Goal: Task Accomplishment & Management: Manage account settings

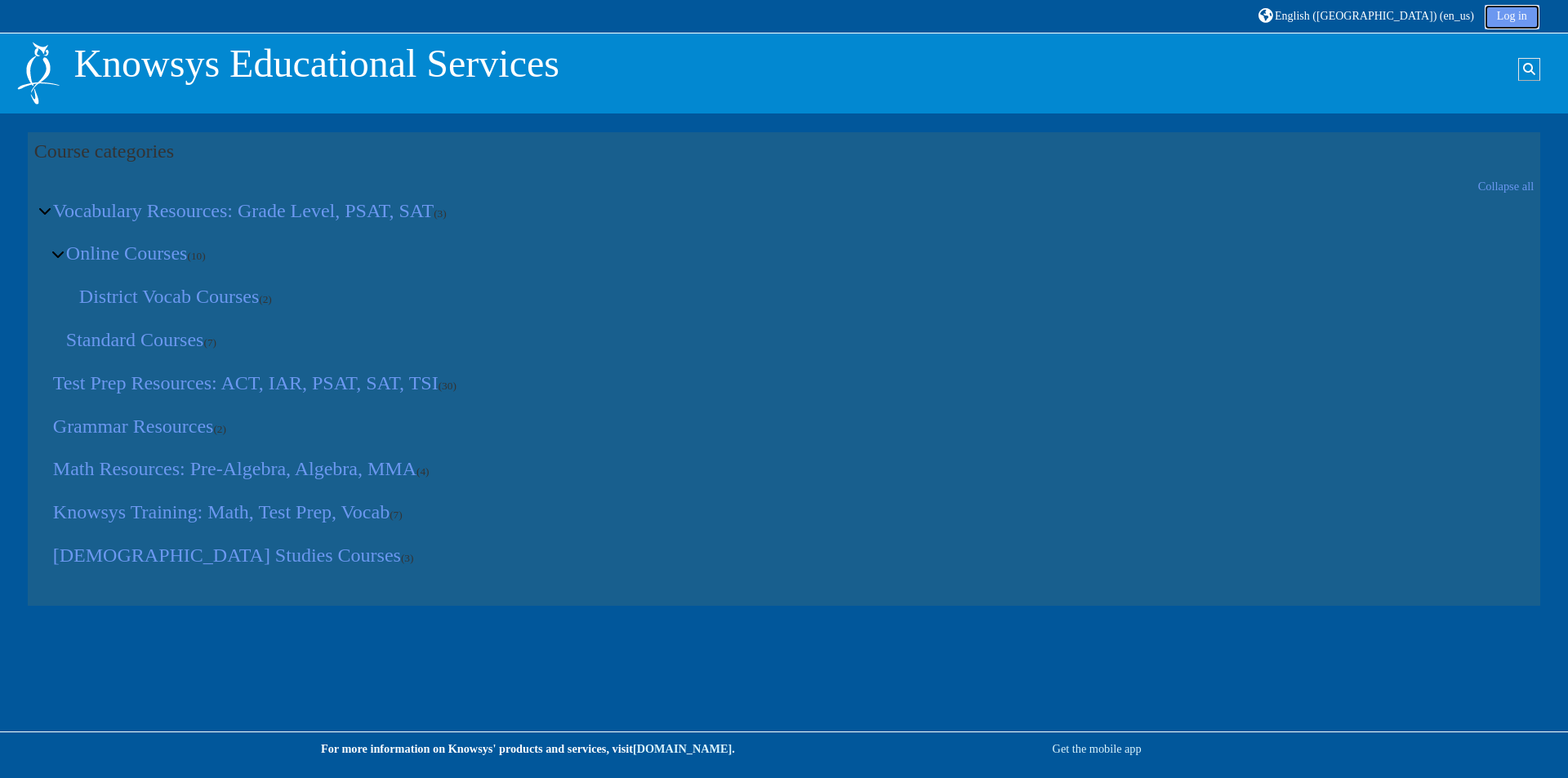
click at [1520, 13] on link "Log in" at bounding box center [1512, 17] width 55 height 25
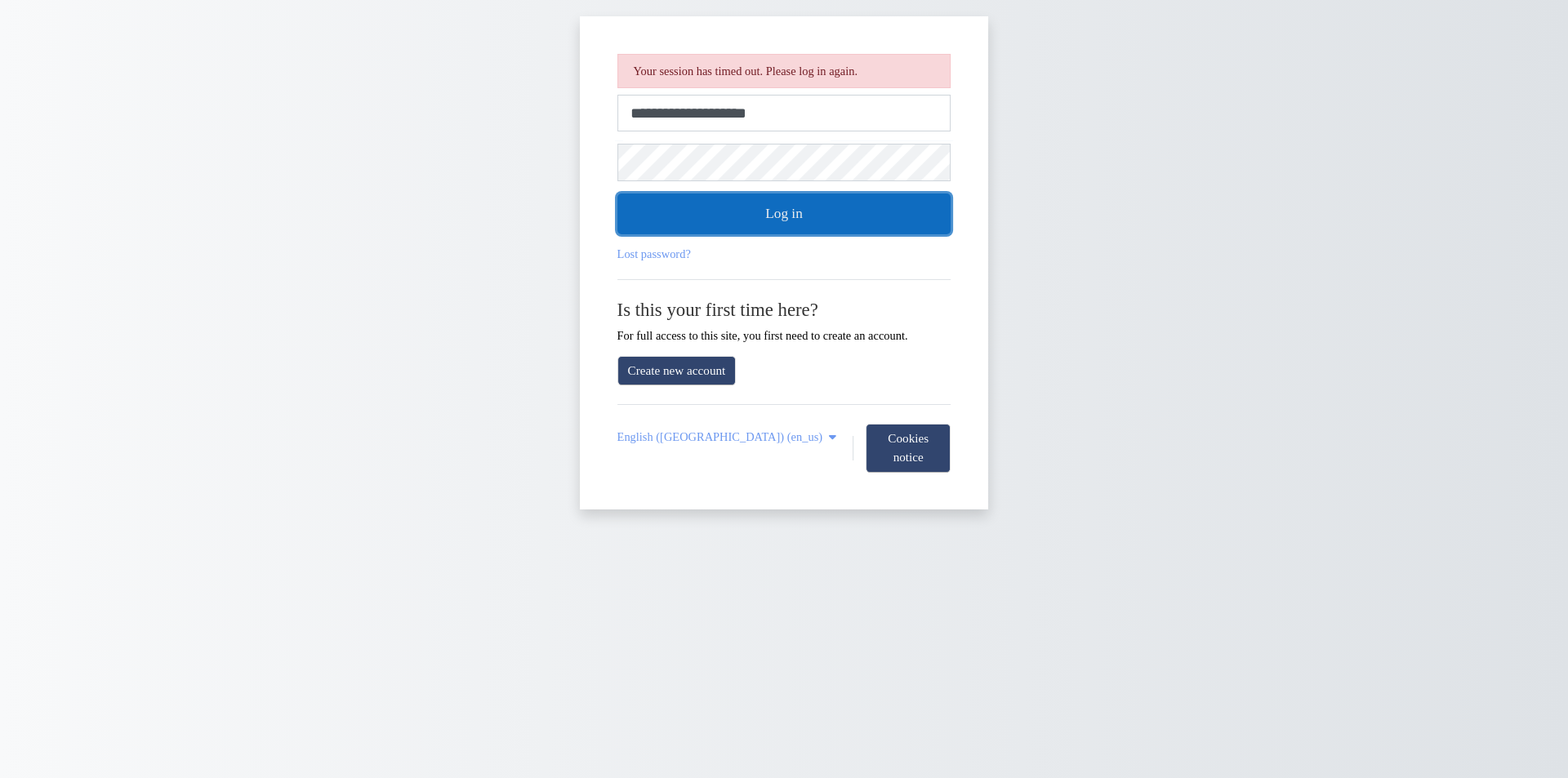
click at [774, 210] on button "Log in" at bounding box center [784, 213] width 334 height 41
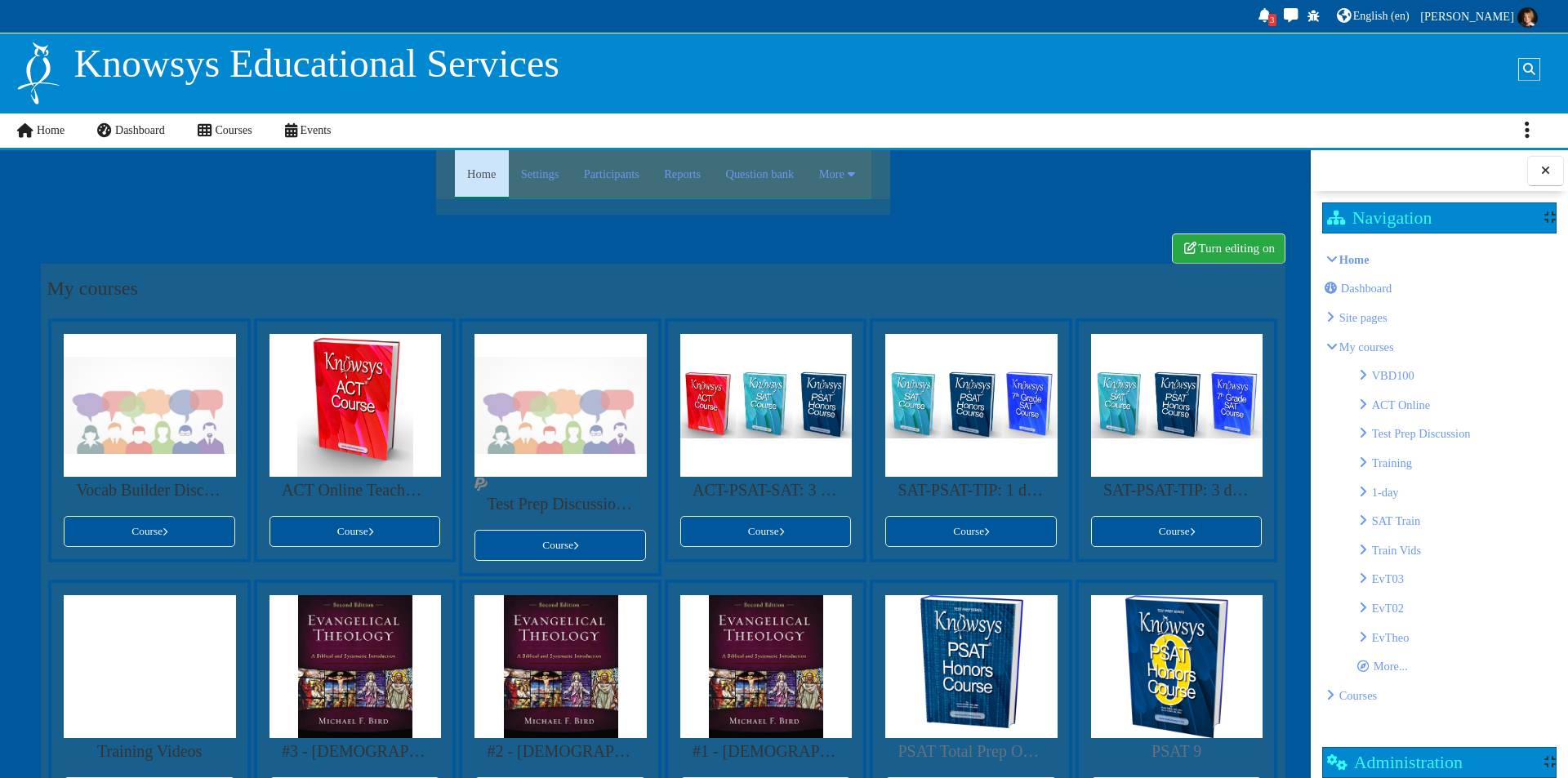
scroll to position [387, 0]
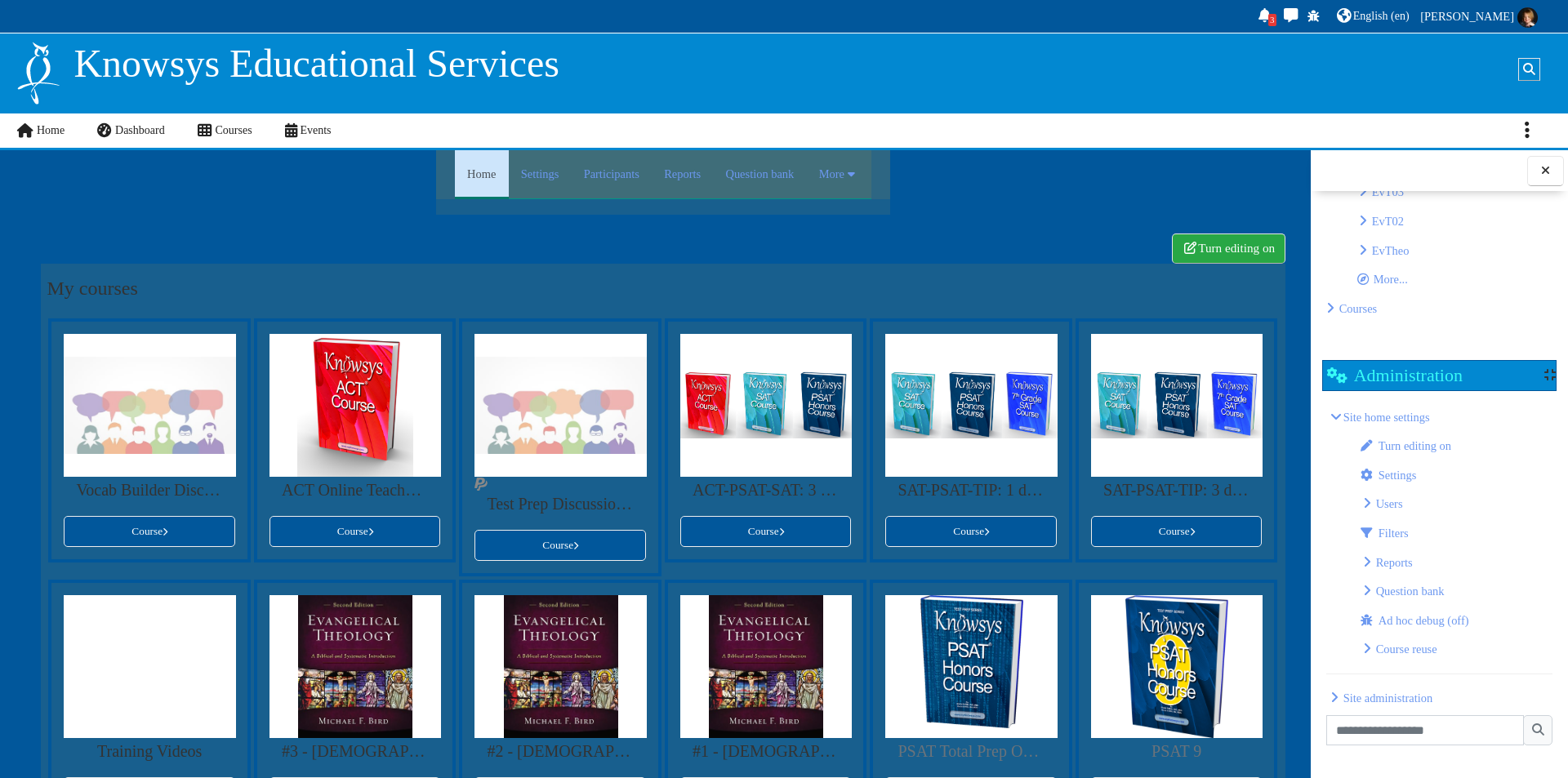
click at [1333, 692] on p "Site administration" at bounding box center [1439, 698] width 227 height 23
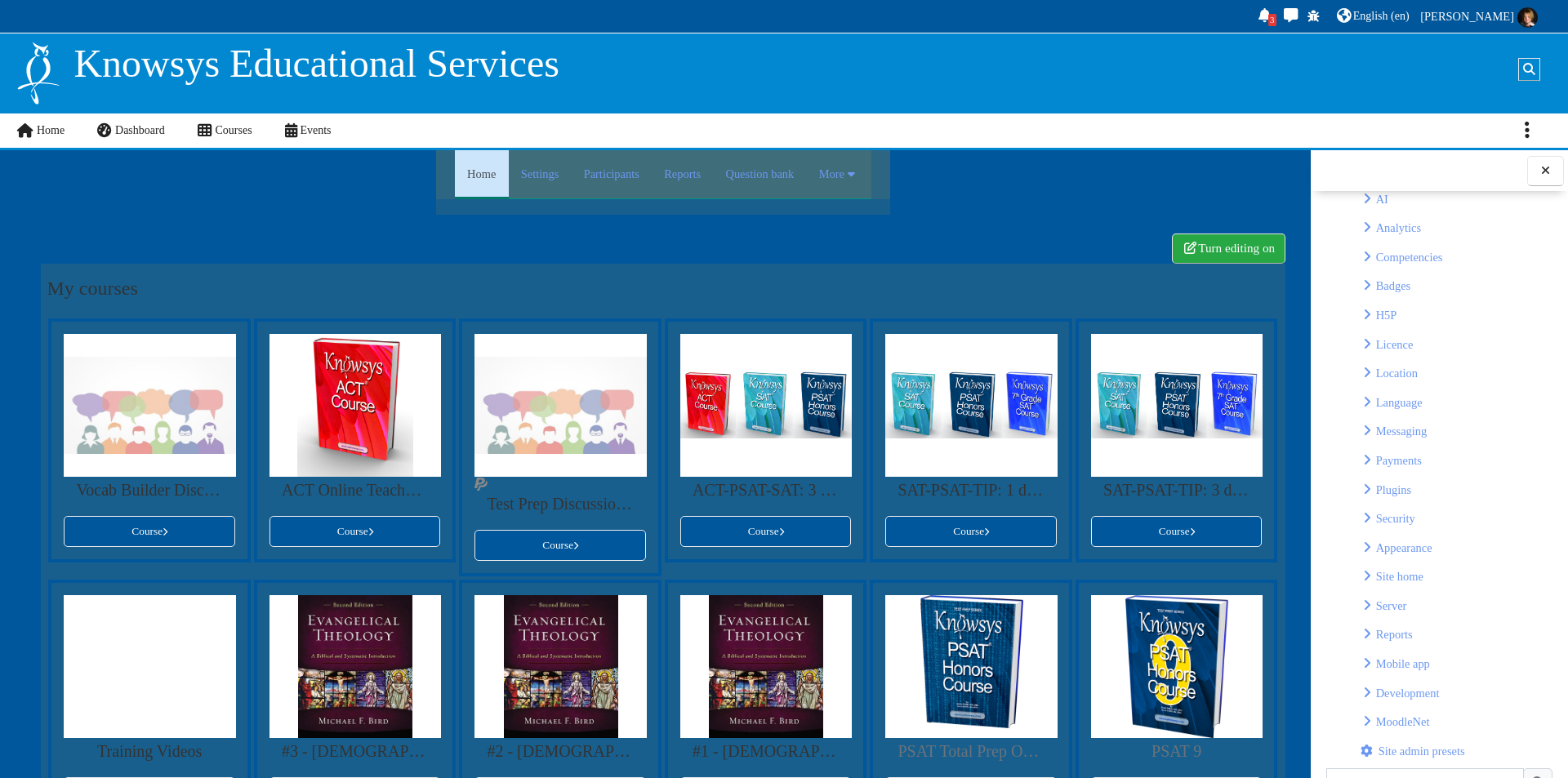
scroll to position [1120, 0]
click at [1373, 604] on p "Server" at bounding box center [1456, 605] width 194 height 23
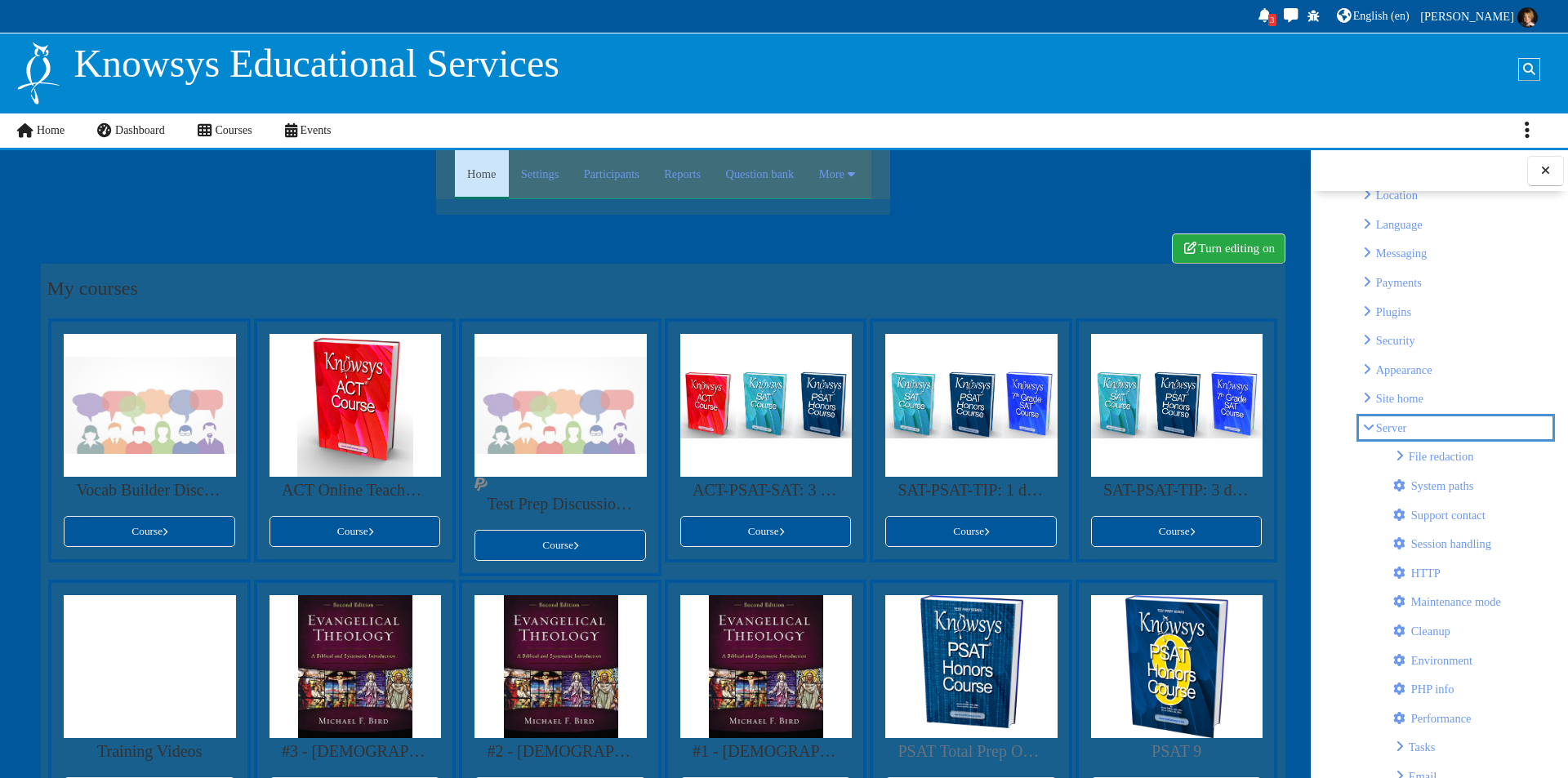
scroll to position [1296, 0]
click at [1399, 318] on span "Plugins" at bounding box center [1393, 313] width 35 height 13
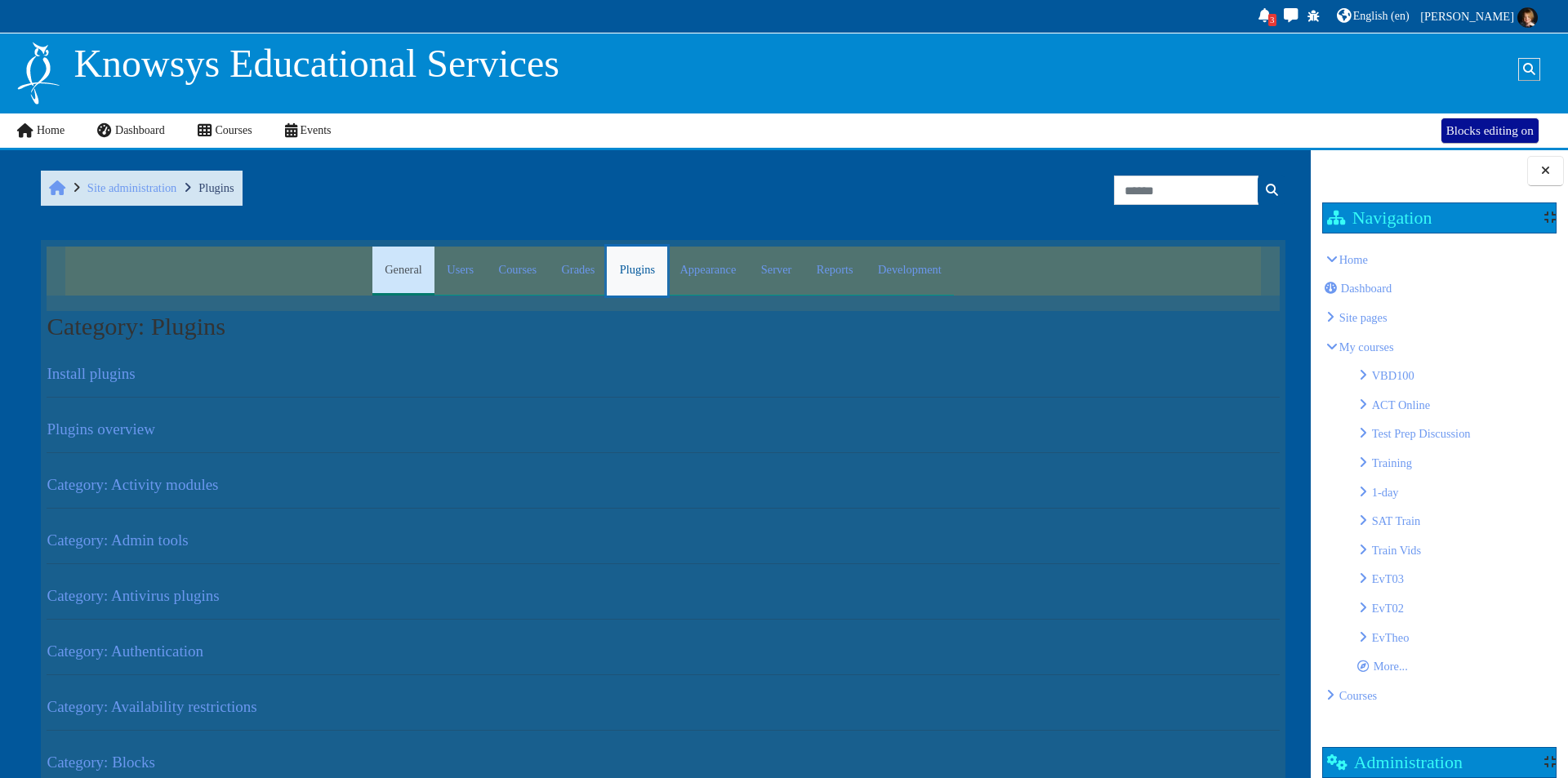
click at [628, 275] on link "Plugins" at bounding box center [637, 271] width 61 height 49
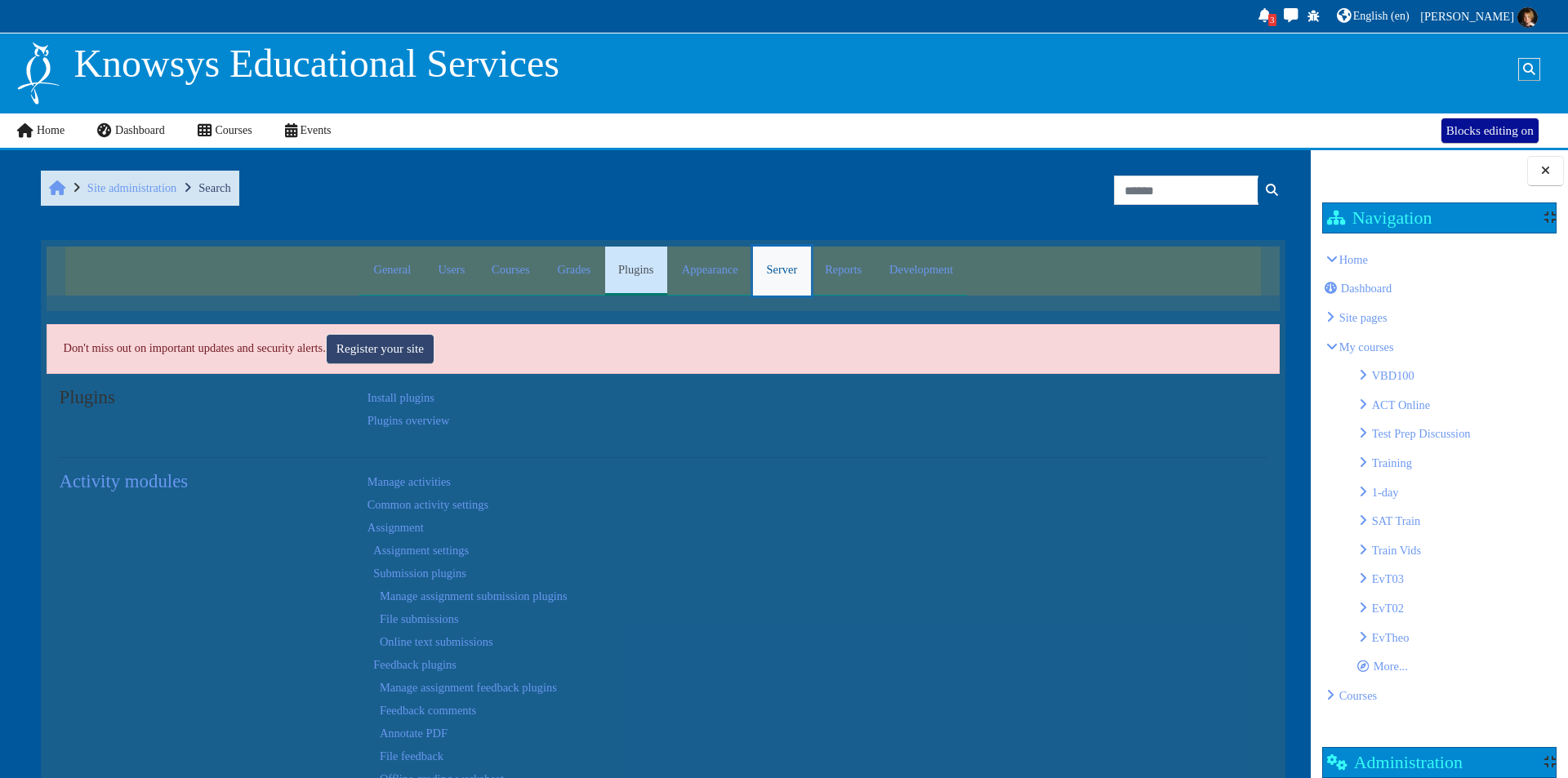
click at [777, 265] on link "Server" at bounding box center [782, 271] width 58 height 49
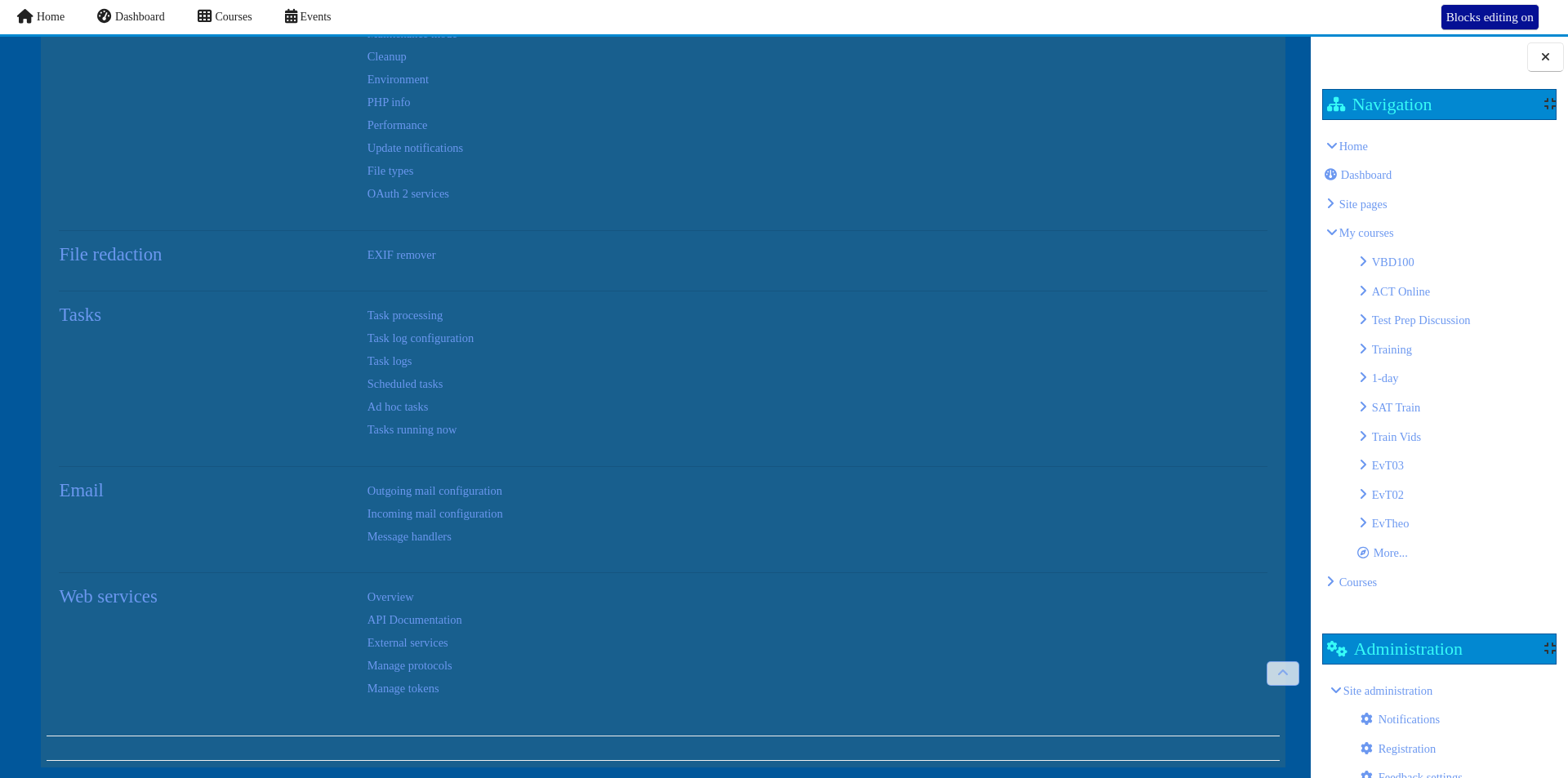
scroll to position [343, 0]
click at [388, 361] on link "Task logs" at bounding box center [390, 360] width 45 height 13
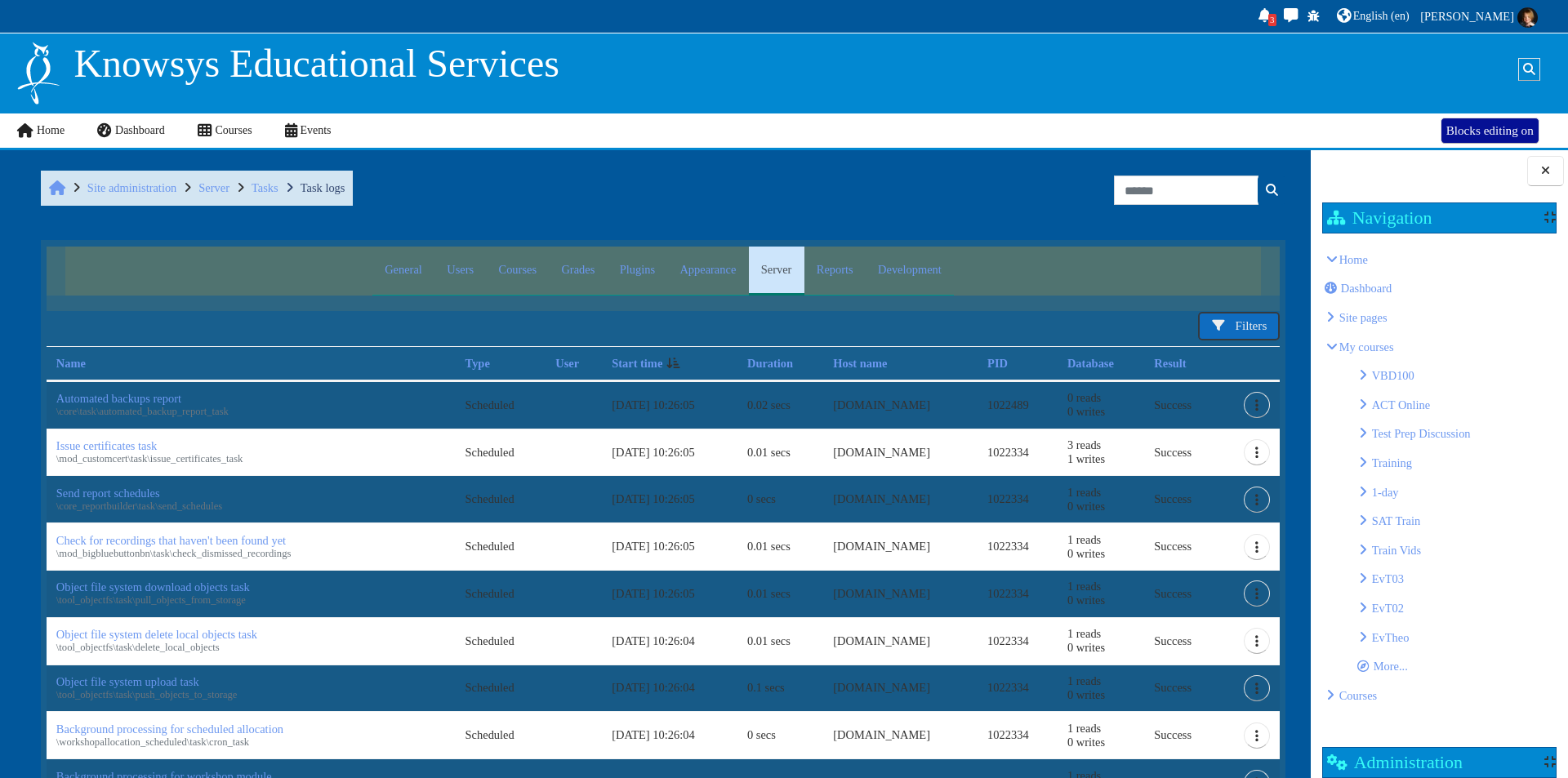
click at [1235, 325] on span "Filters" at bounding box center [1251, 325] width 32 height 14
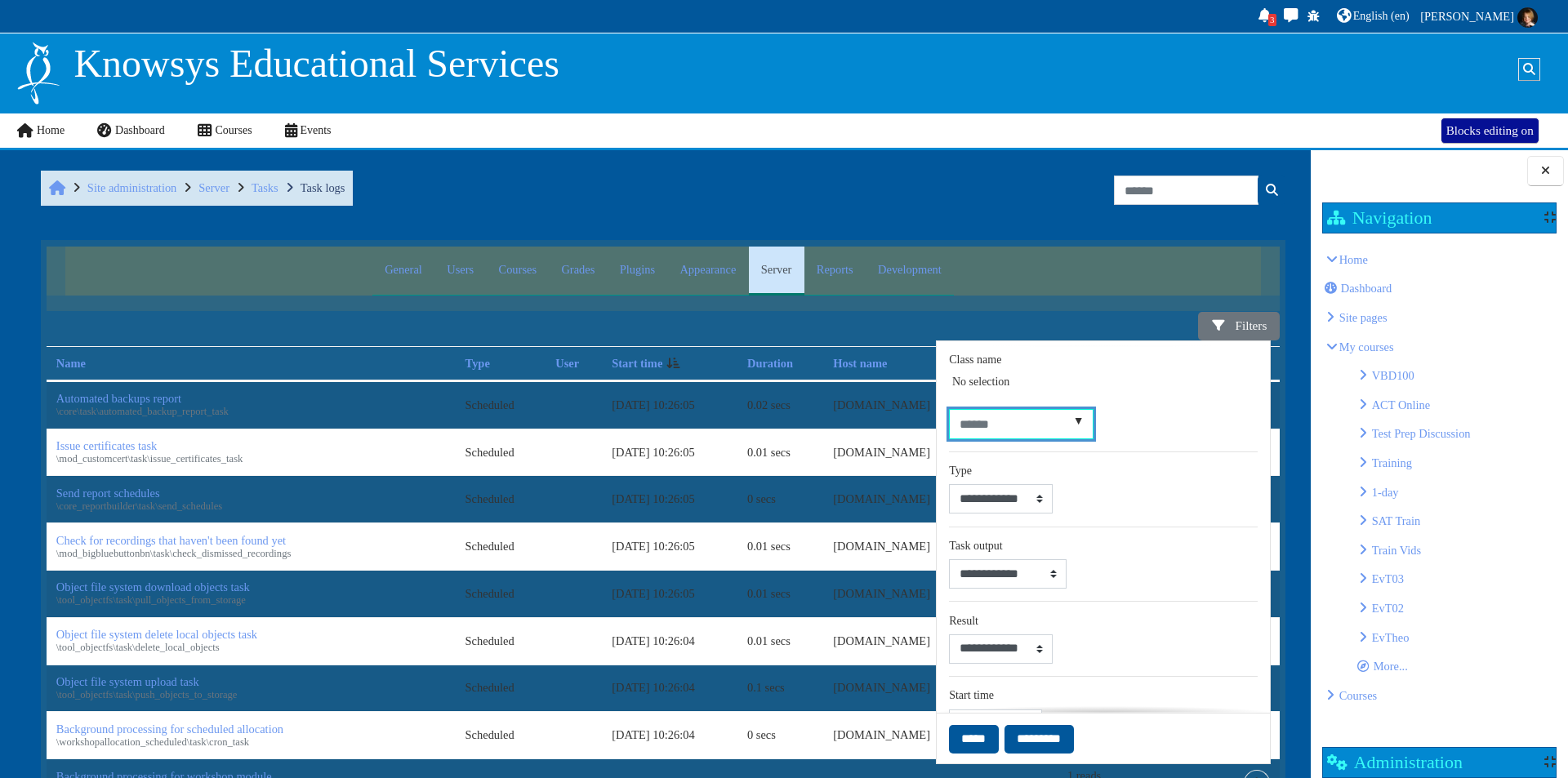
click at [1044, 433] on input "Class name value" at bounding box center [1022, 424] width 144 height 29
click at [994, 647] on select "**********" at bounding box center [1001, 648] width 104 height 29
select select "*"
click at [950, 634] on select "**********" at bounding box center [1001, 648] width 104 height 29
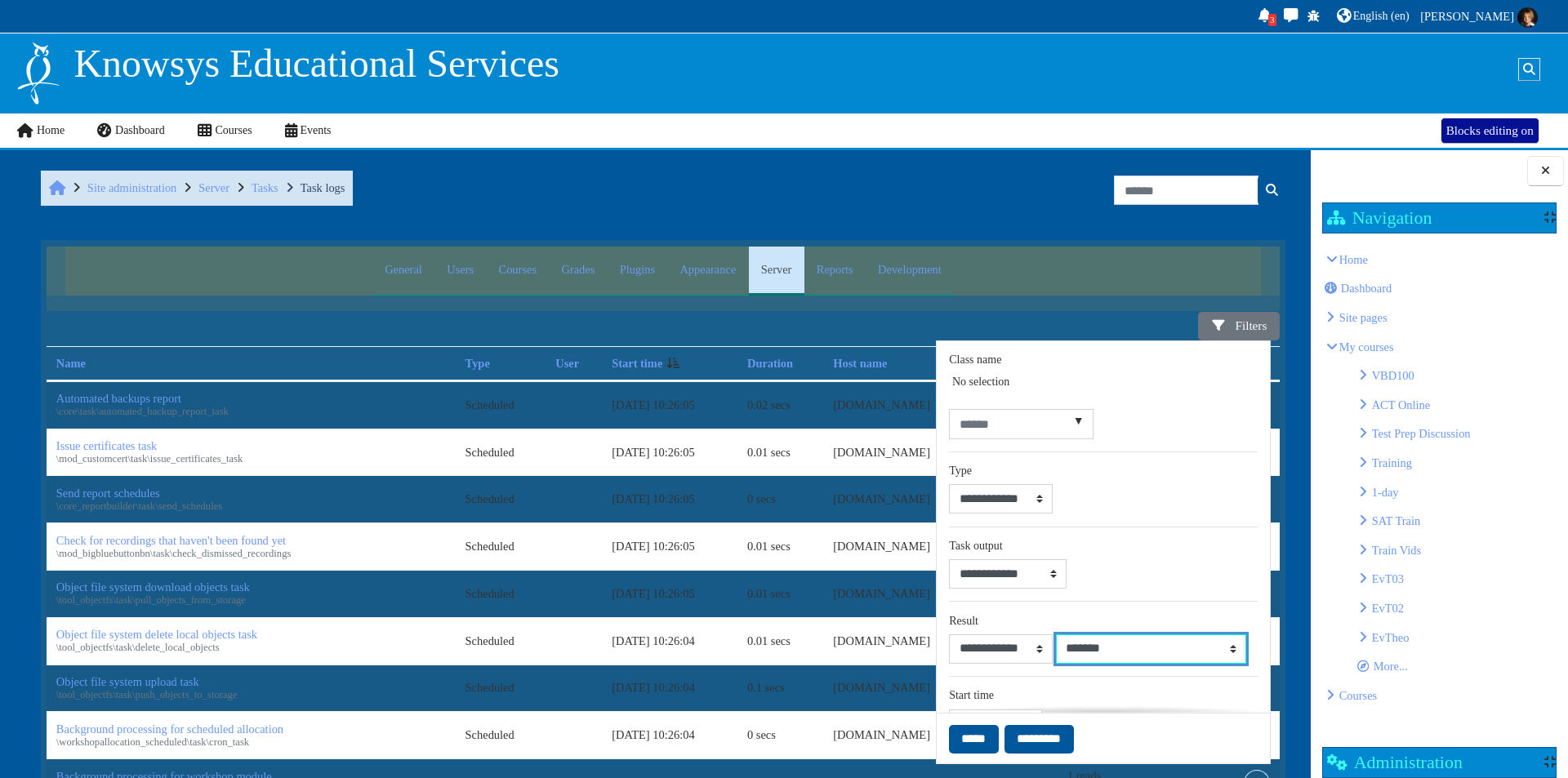
click at [1102, 650] on select "******* ****" at bounding box center [1150, 648] width 190 height 29
select select "*"
click at [1056, 634] on select "******* ****" at bounding box center [1150, 648] width 190 height 29
click at [978, 739] on input "*****" at bounding box center [974, 739] width 49 height 28
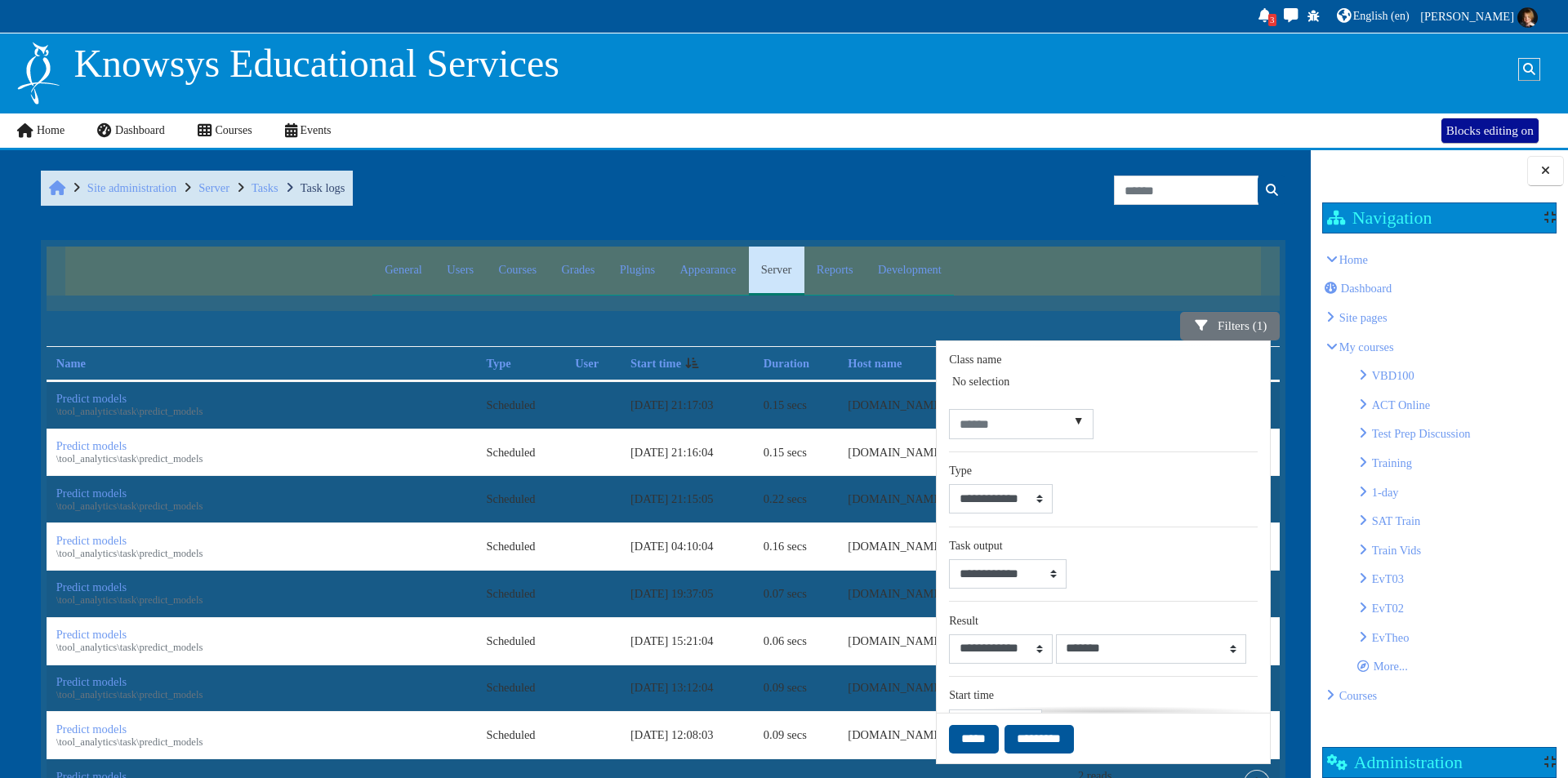
click at [741, 188] on div "Home Site administration Server Tasks Task logs Search Search" at bounding box center [662, 190] width 1244 height 56
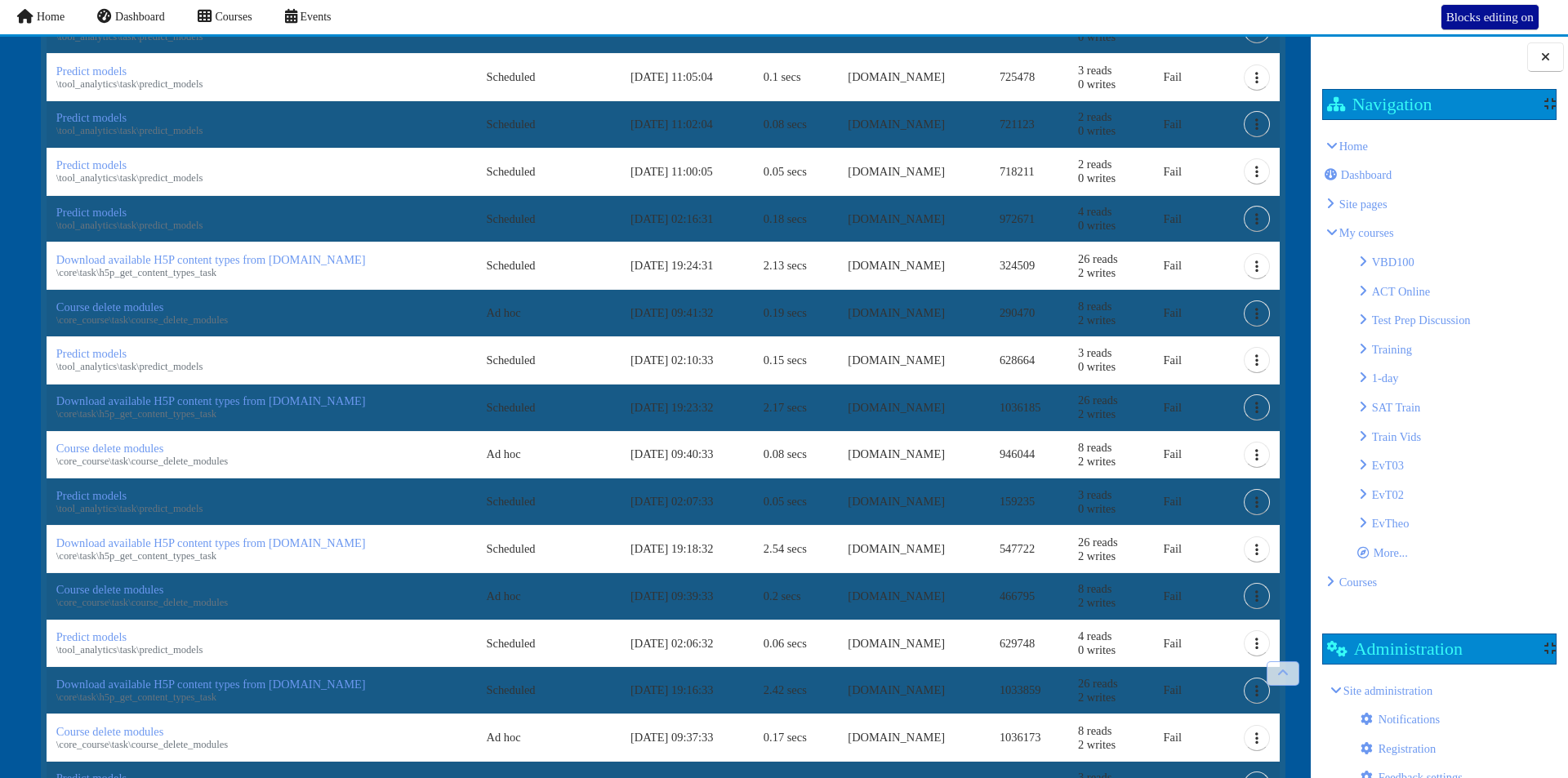
scroll to position [735, 0]
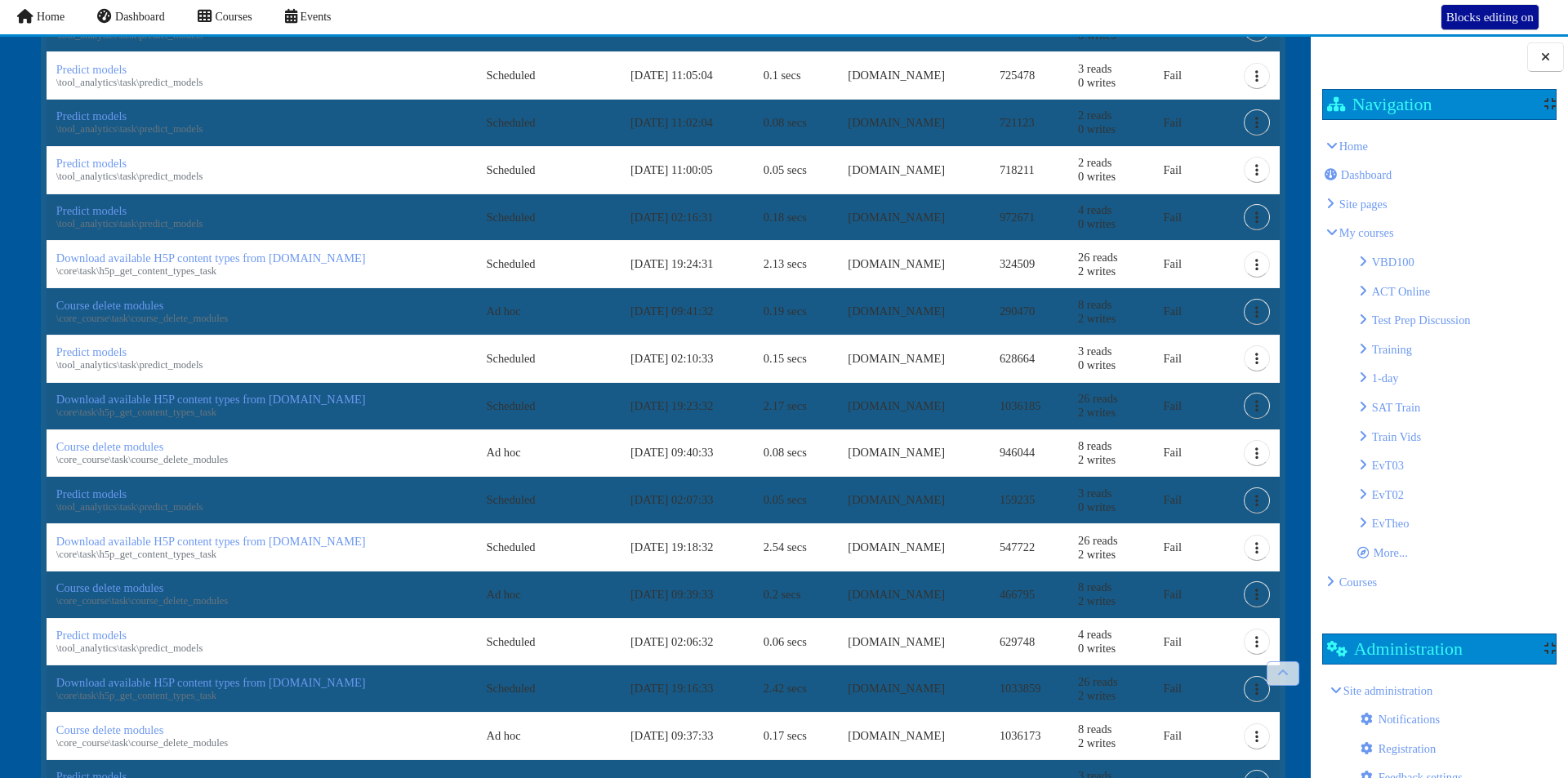
click at [754, 188] on td "0.05 secs" at bounding box center [796, 169] width 85 height 47
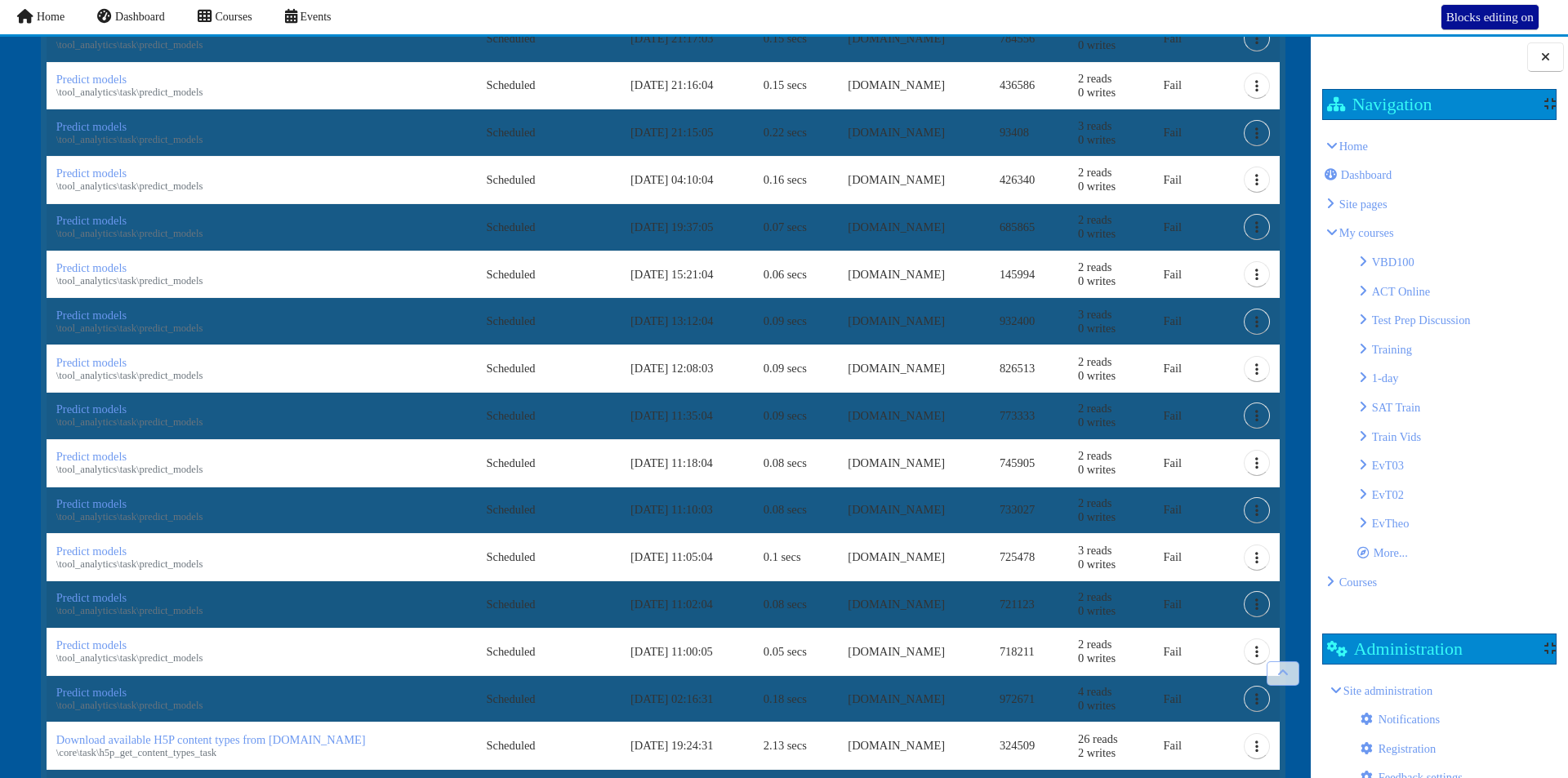
scroll to position [1155, 0]
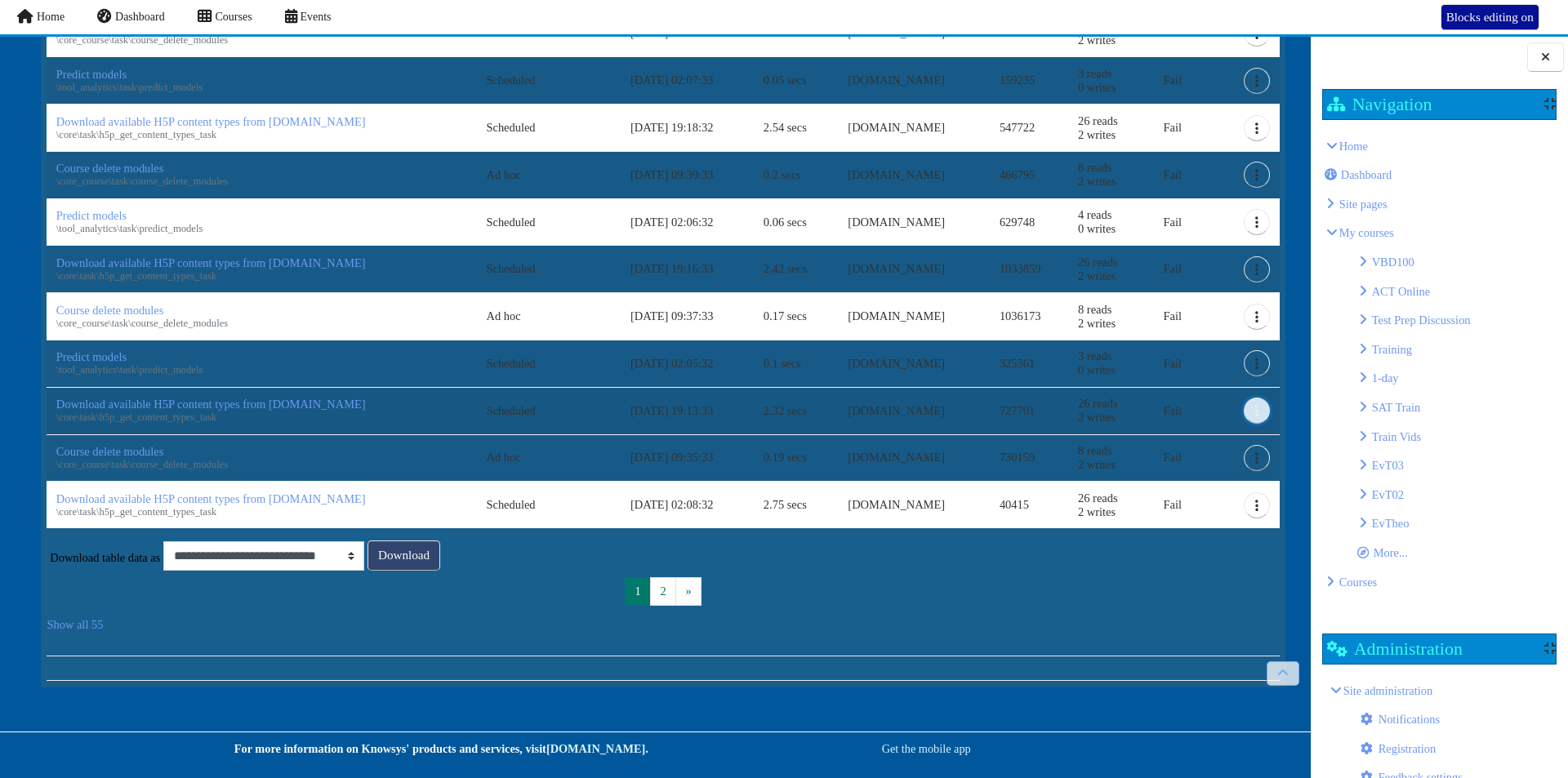
click at [1250, 411] on icon "Actions" at bounding box center [1257, 411] width 17 height 13
click at [1204, 440] on span "View" at bounding box center [1199, 445] width 24 height 12
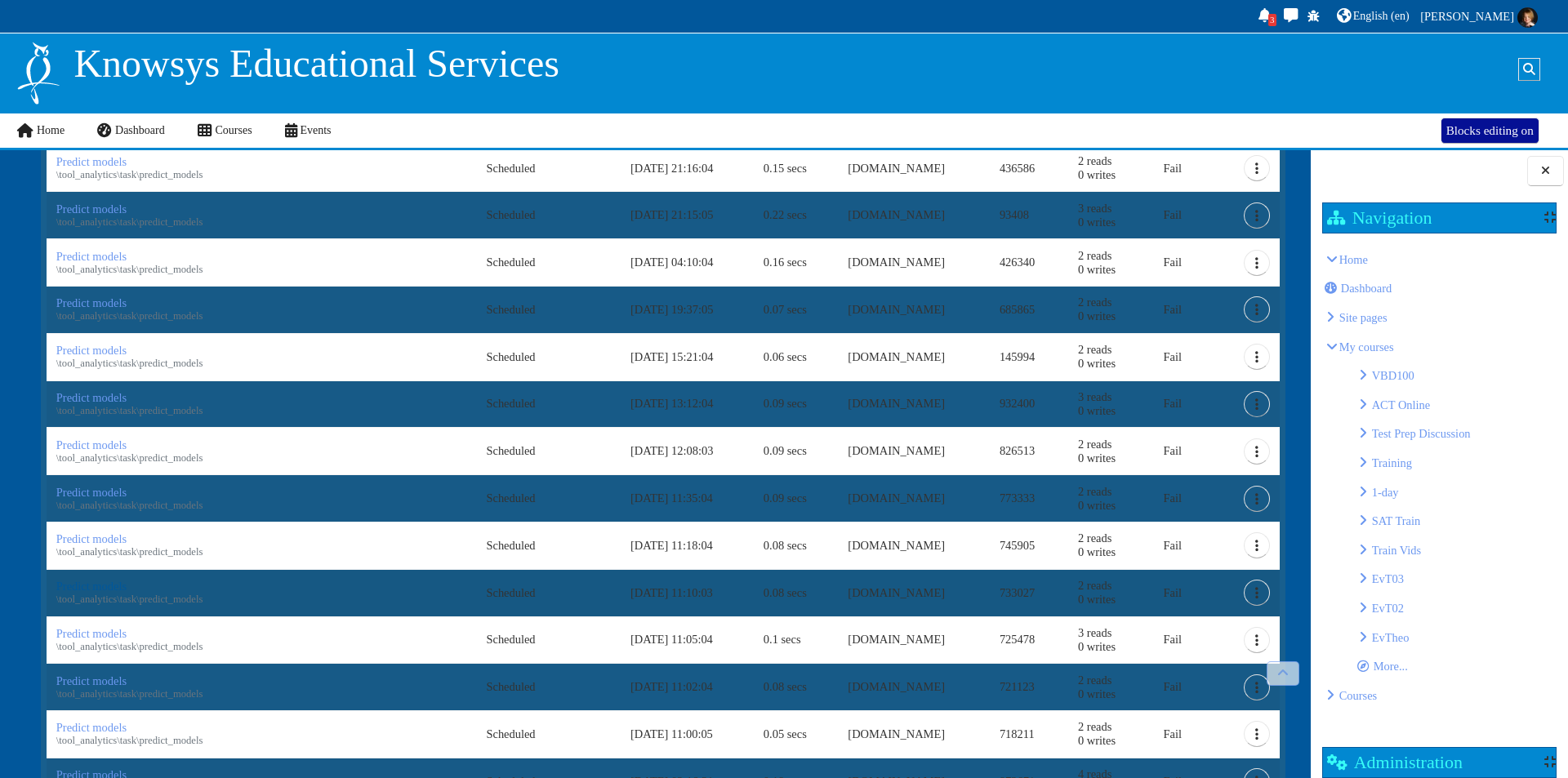
scroll to position [0, 0]
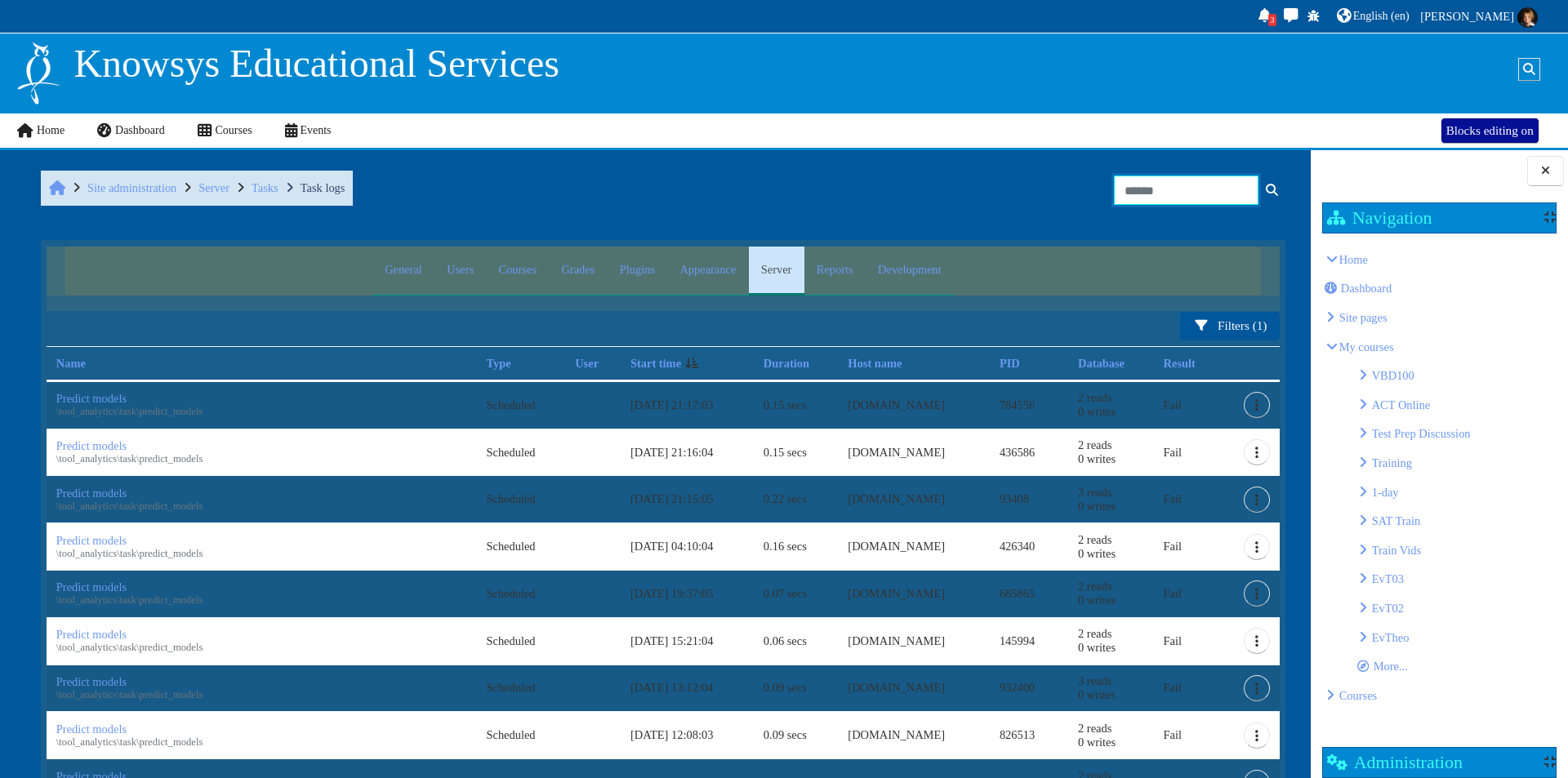
click at [1199, 189] on input "Search" at bounding box center [1186, 189] width 144 height 29
type input "*********"
click at [1258, 175] on button "Search" at bounding box center [1271, 189] width 27 height 29
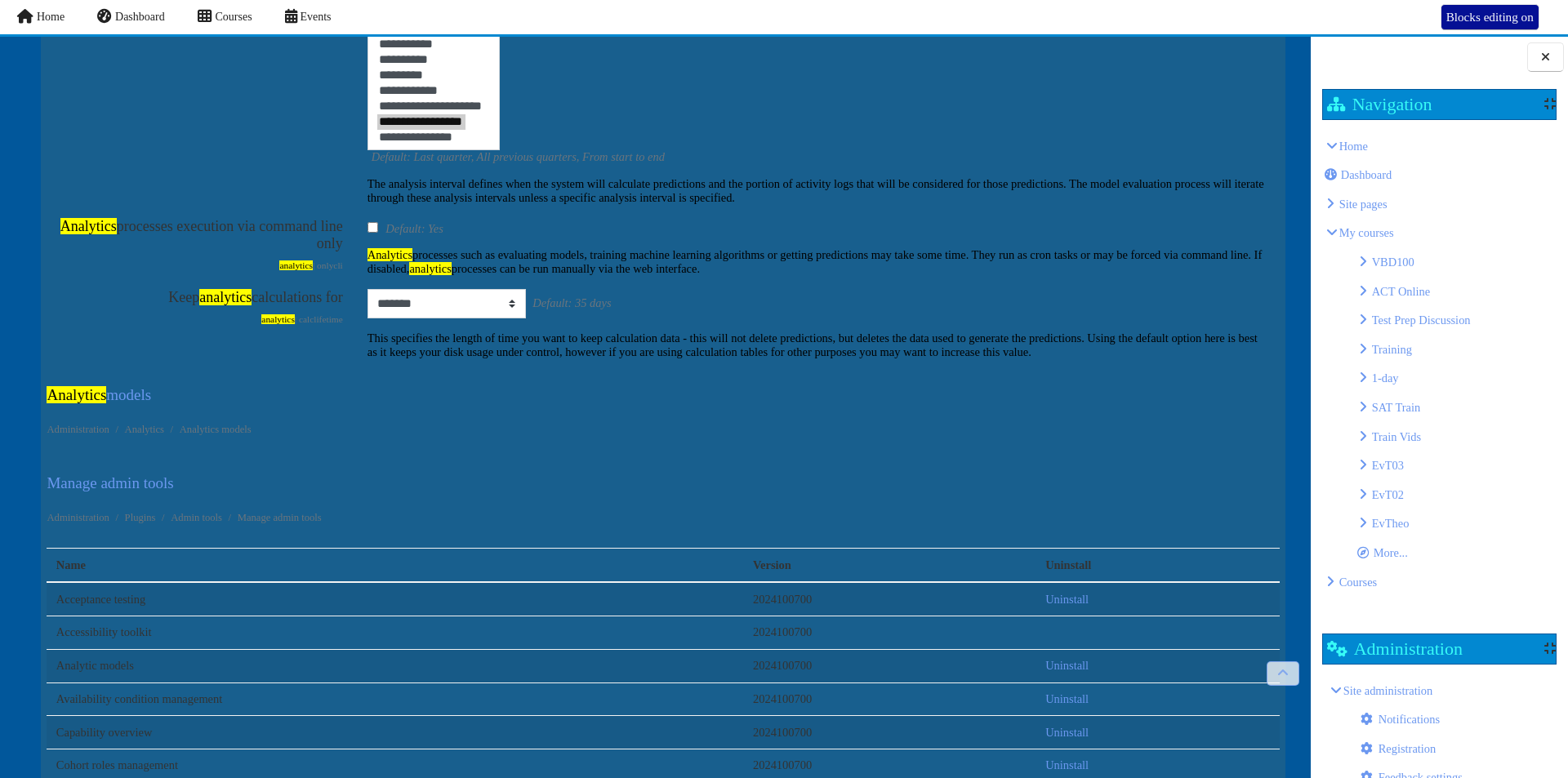
scroll to position [714, 0]
click at [116, 403] on link "Analytics models" at bounding box center [99, 394] width 105 height 17
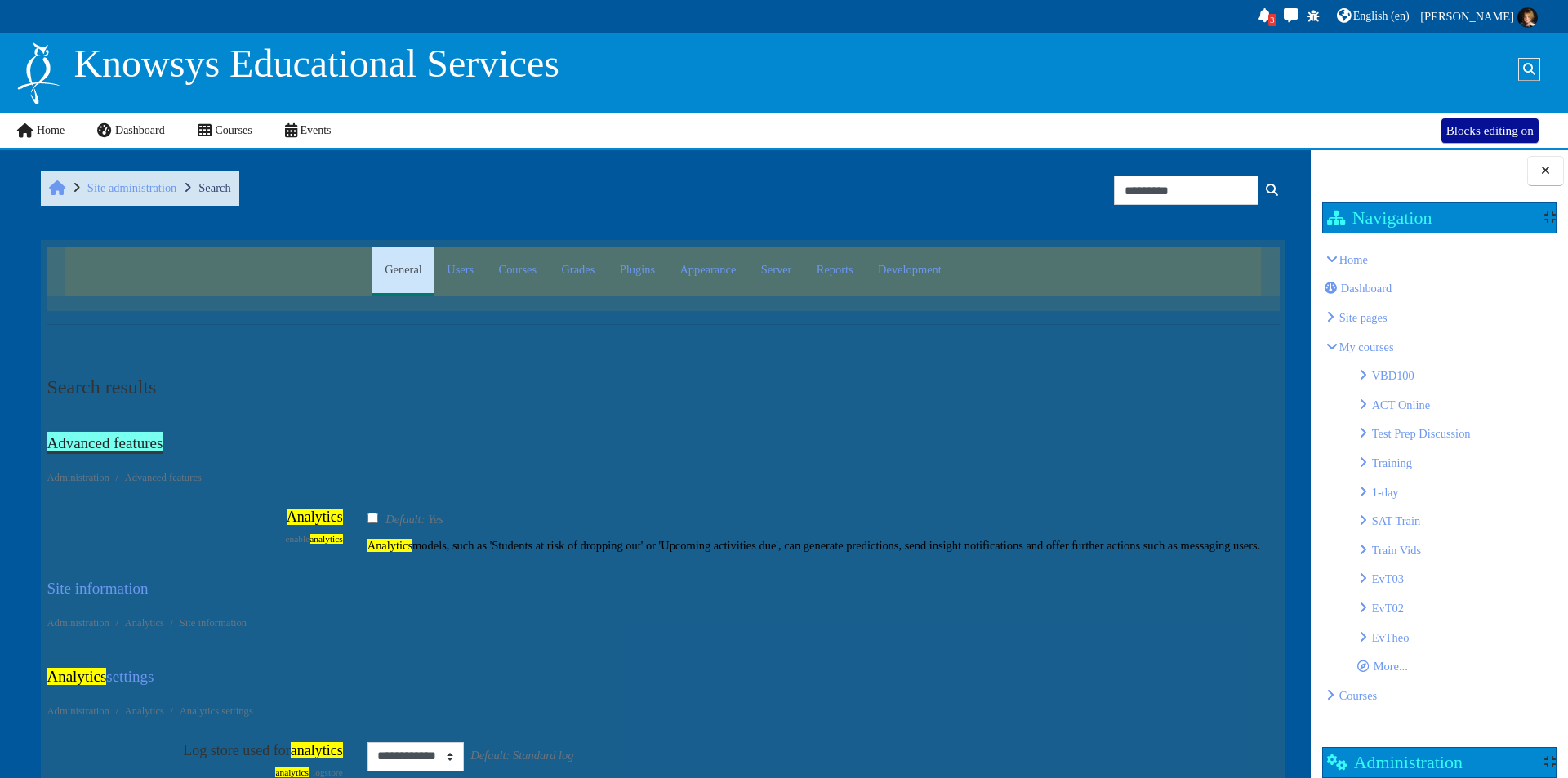
click at [152, 449] on link "Advanced features" at bounding box center [105, 443] width 116 height 17
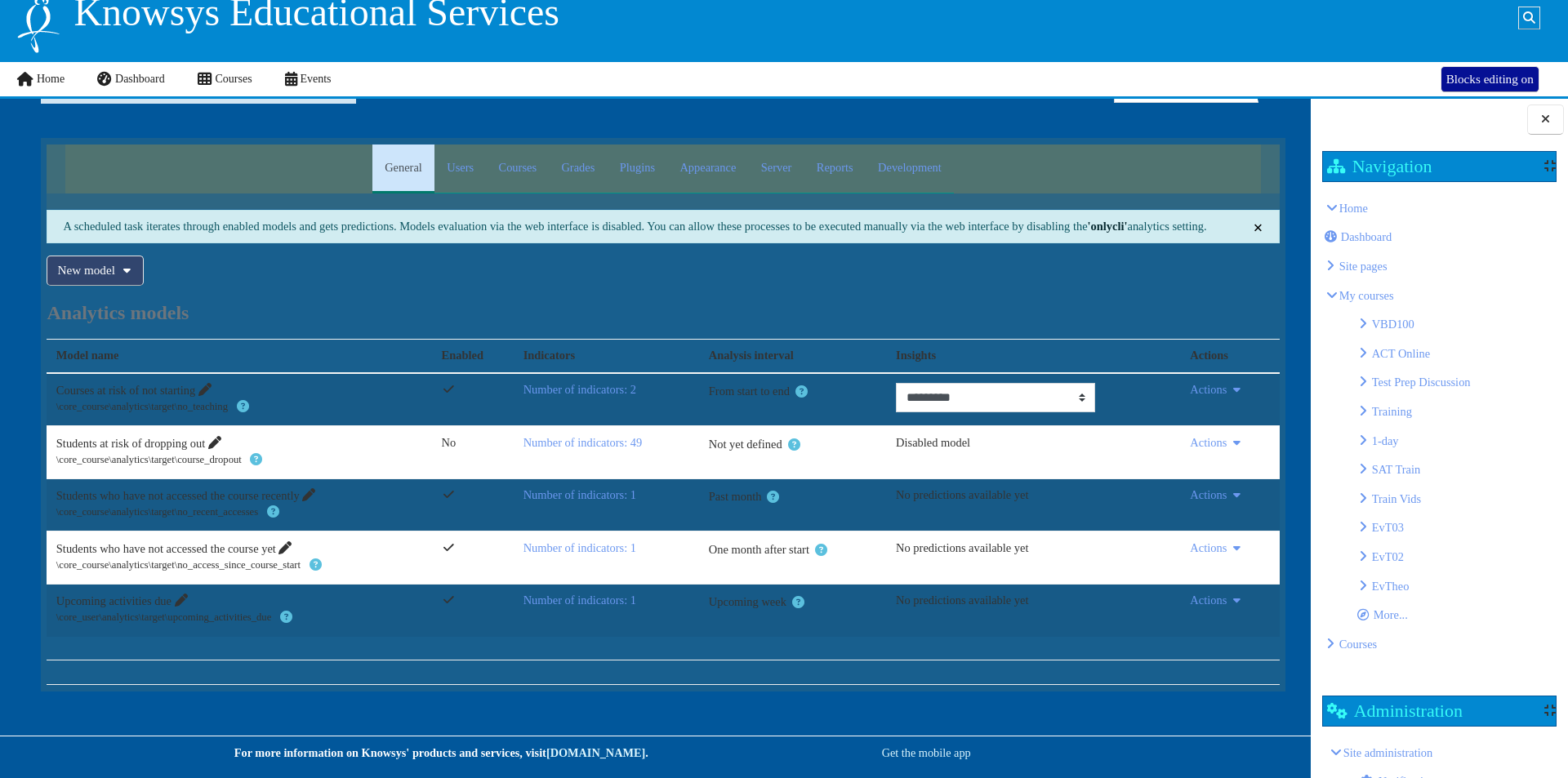
scroll to position [53, 0]
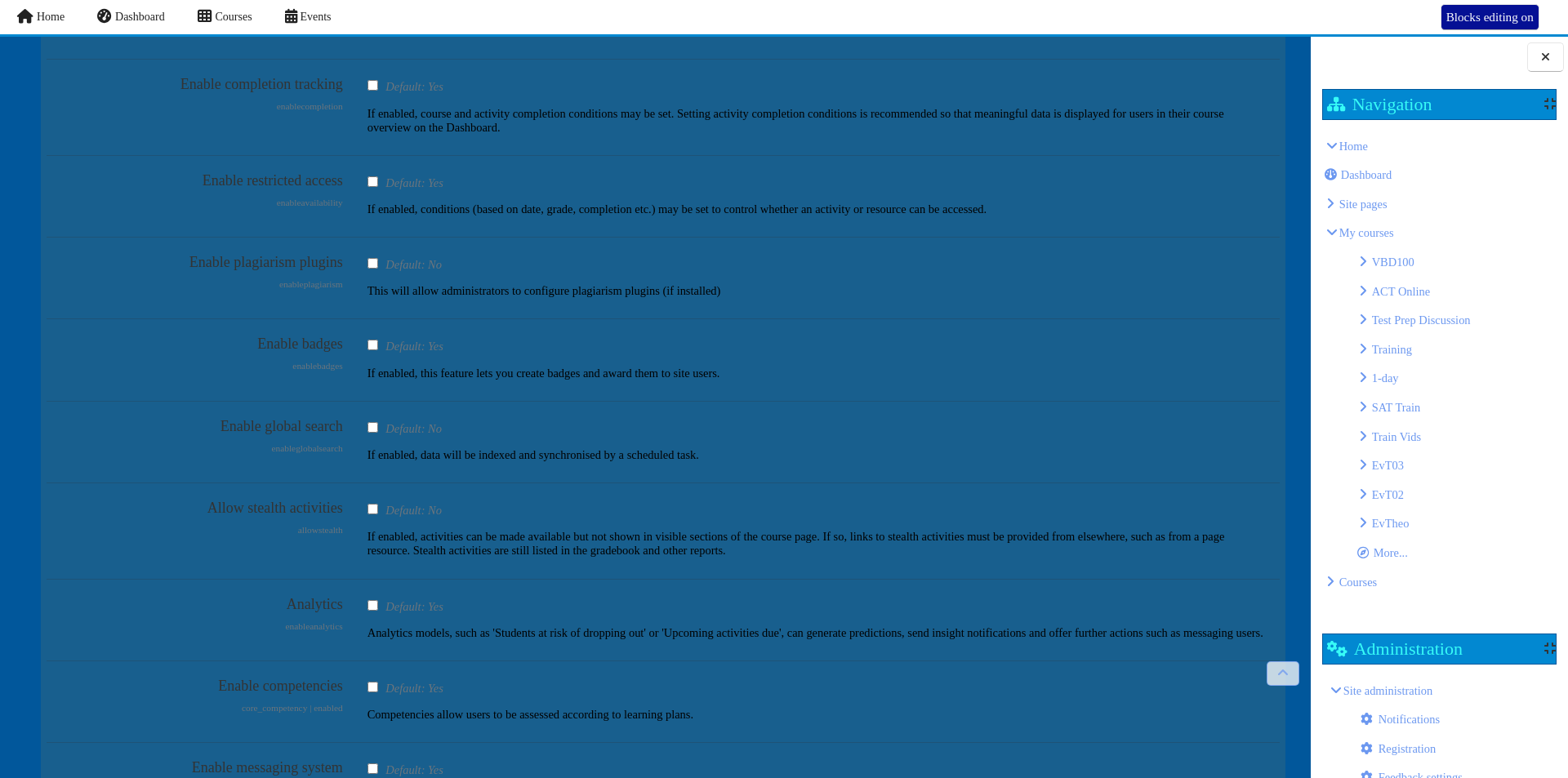
scroll to position [1094, 0]
click at [562, 394] on div "Enable badges enablebadges Default: Yes If enabled, this feature lets you creat…" at bounding box center [662, 363] width 1232 height 74
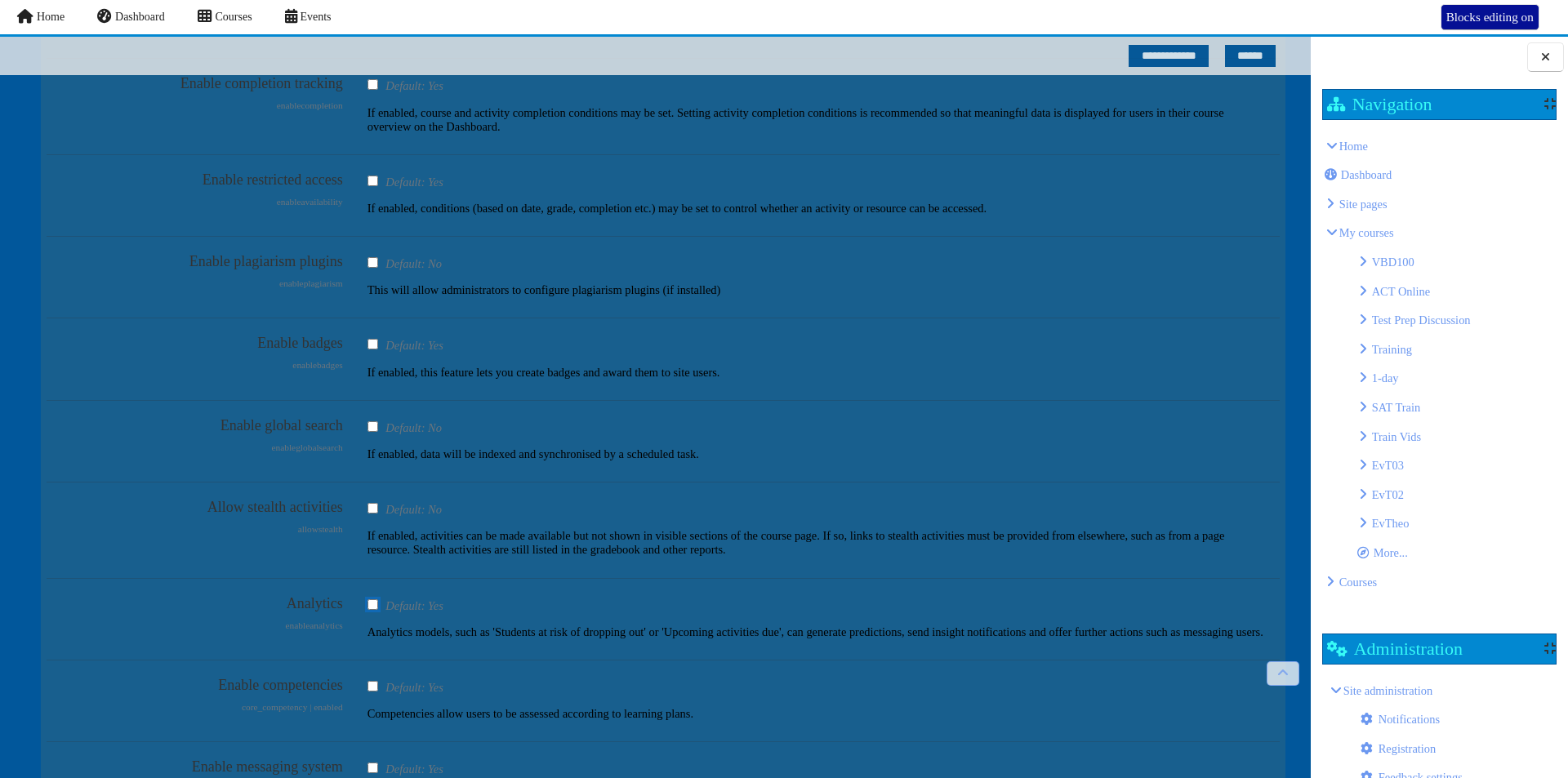
scroll to position [1812, 0]
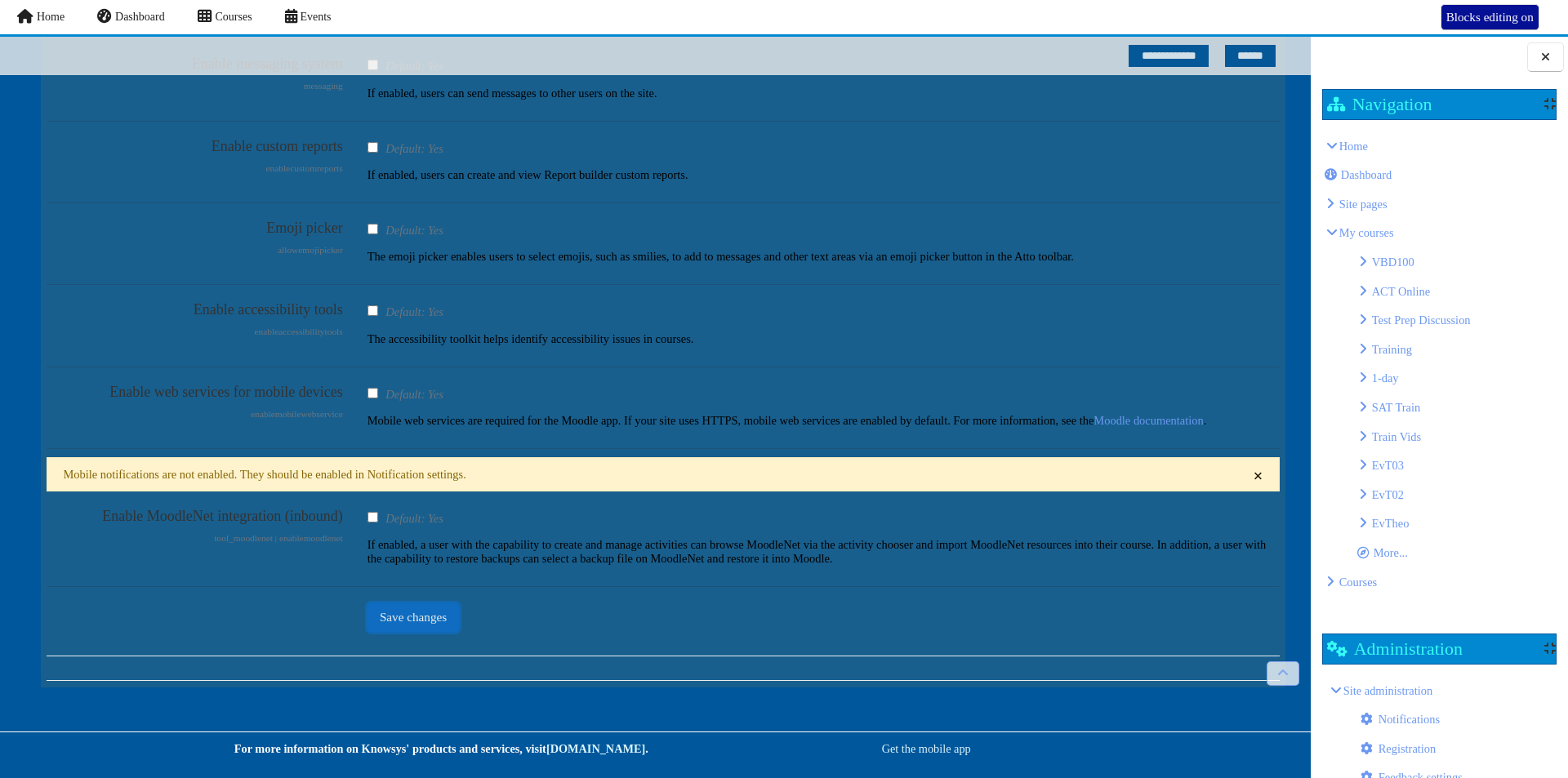
click at [403, 610] on button "Save changes" at bounding box center [413, 618] width 92 height 28
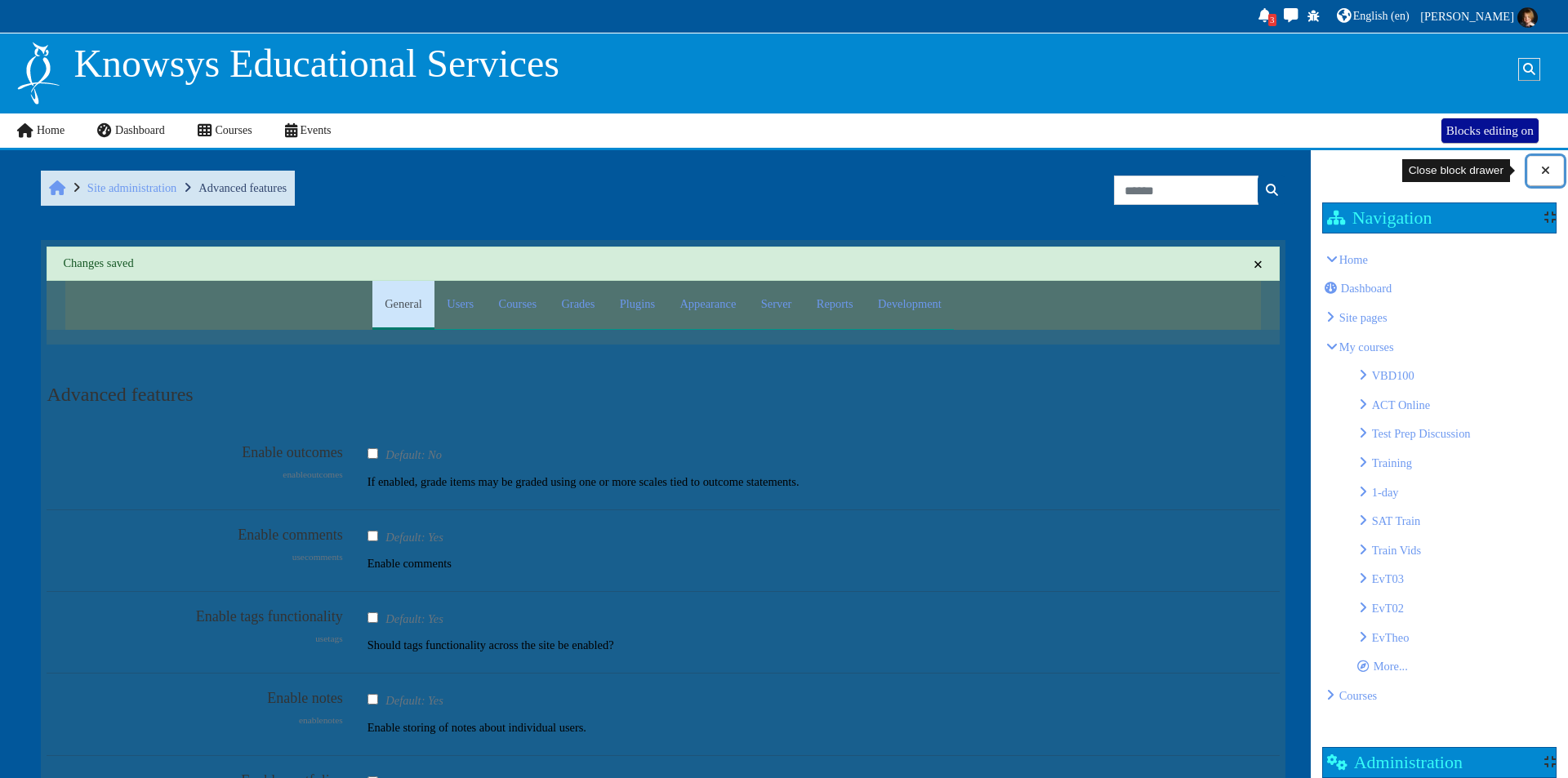
click at [1553, 168] on button at bounding box center [1545, 171] width 37 height 30
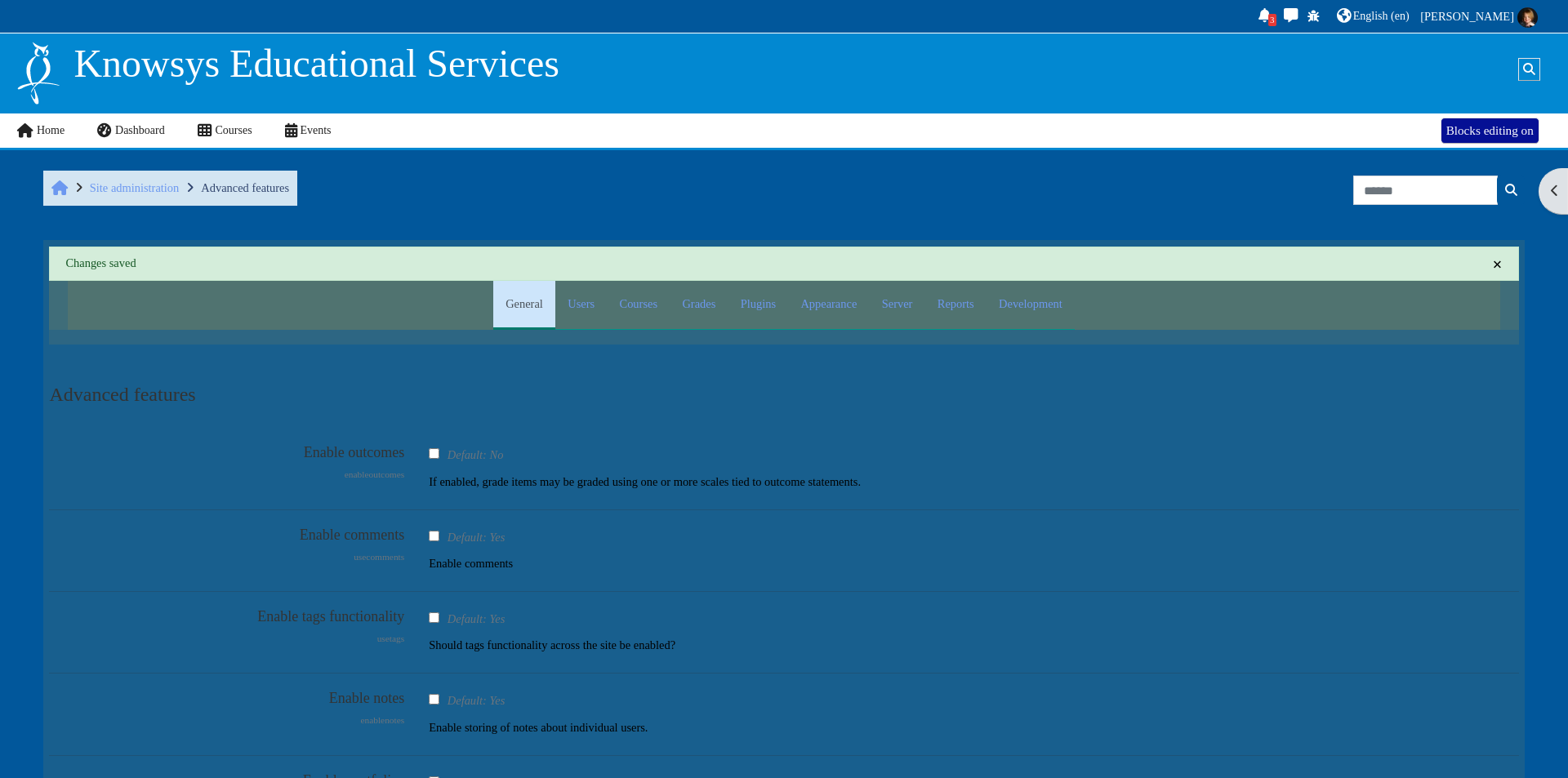
click at [146, 179] on li "Site administration" at bounding box center [124, 187] width 111 height 26
click at [146, 185] on span "Site administration" at bounding box center [134, 188] width 89 height 13
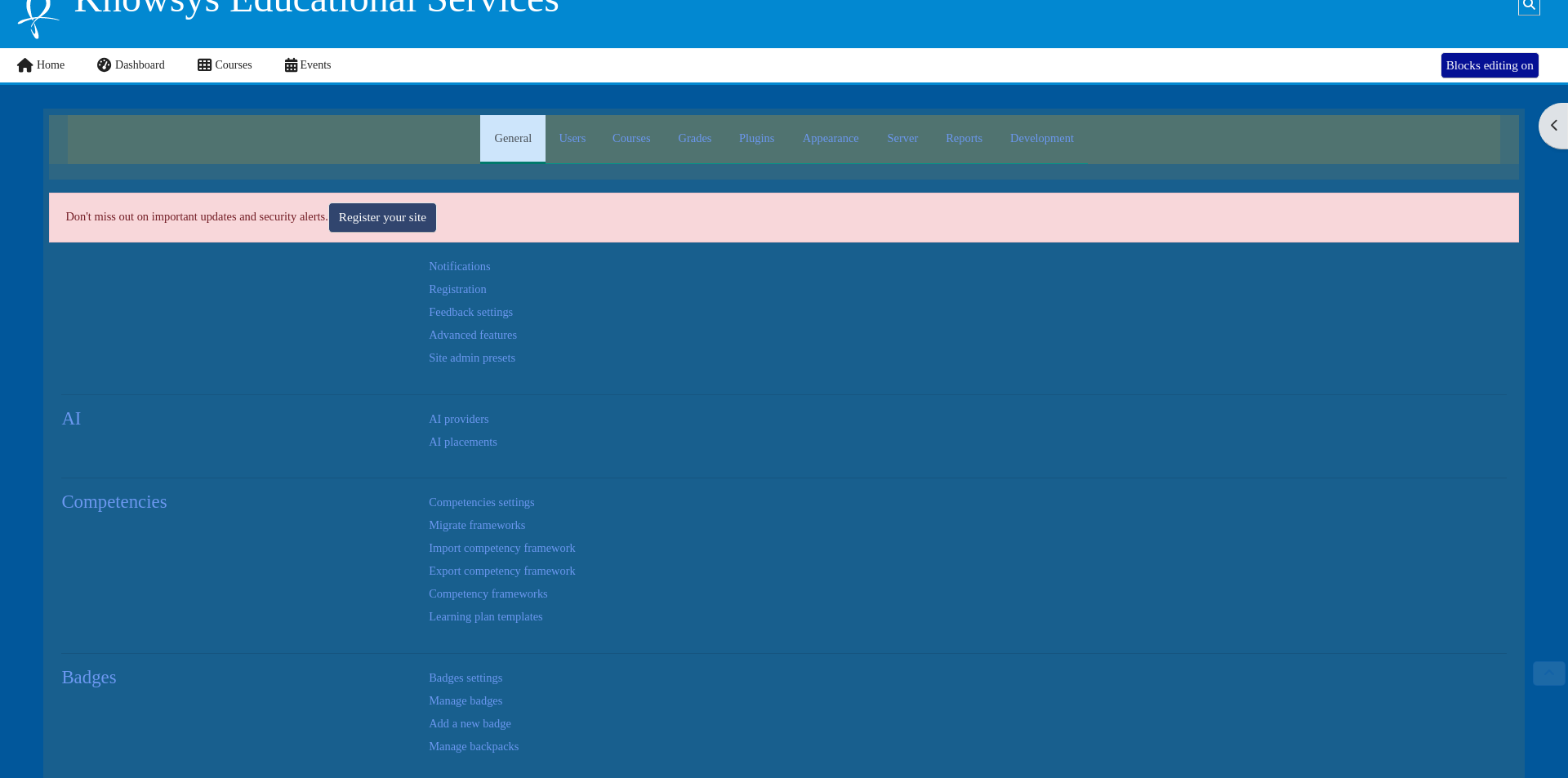
scroll to position [66, 0]
click at [811, 138] on link "Appearance" at bounding box center [830, 140] width 85 height 49
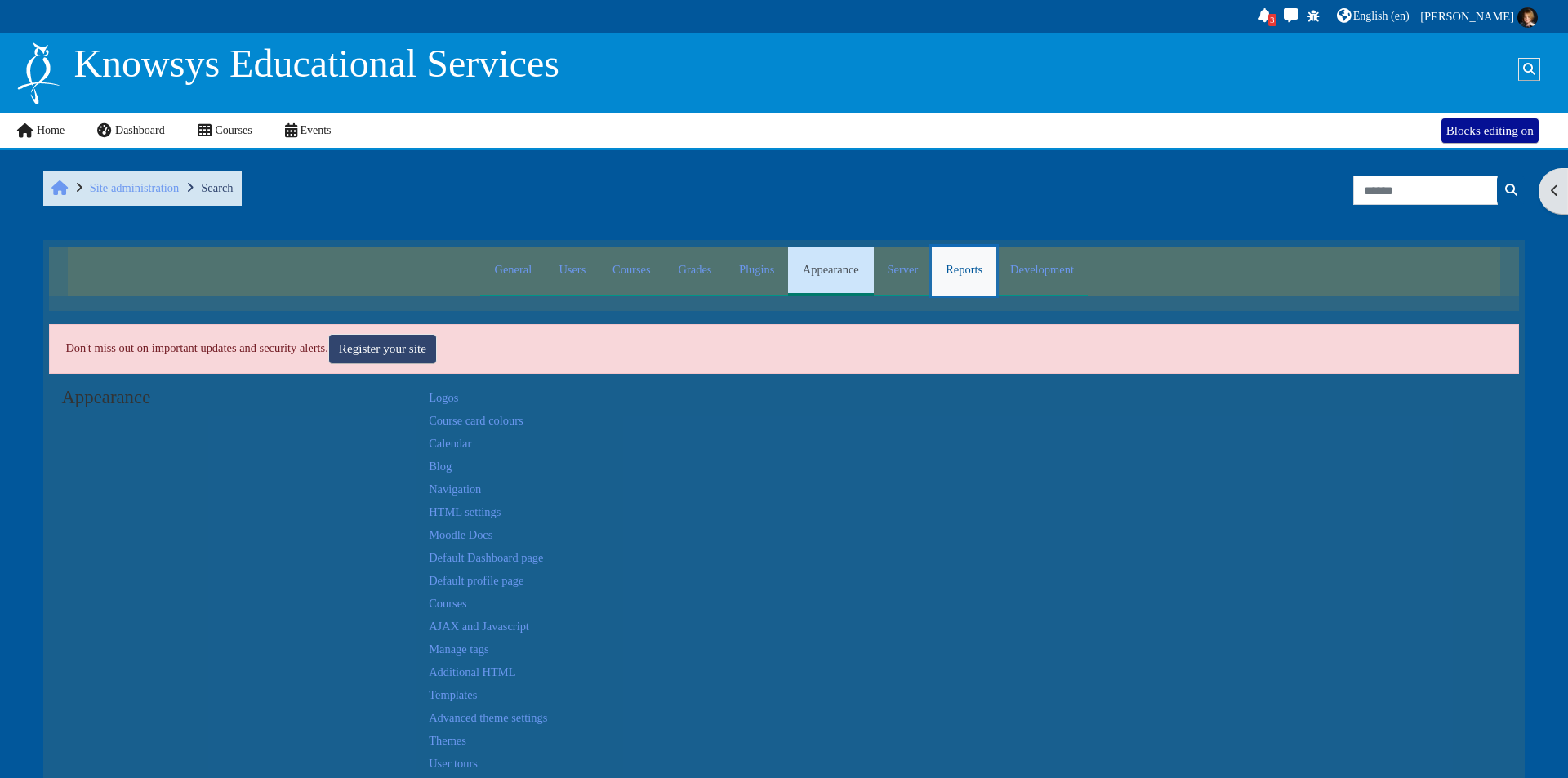
click at [953, 269] on link "Reports" at bounding box center [964, 271] width 65 height 49
click at [481, 442] on link "Config changes" at bounding box center [465, 443] width 74 height 13
